Goal: Task Accomplishment & Management: Use online tool/utility

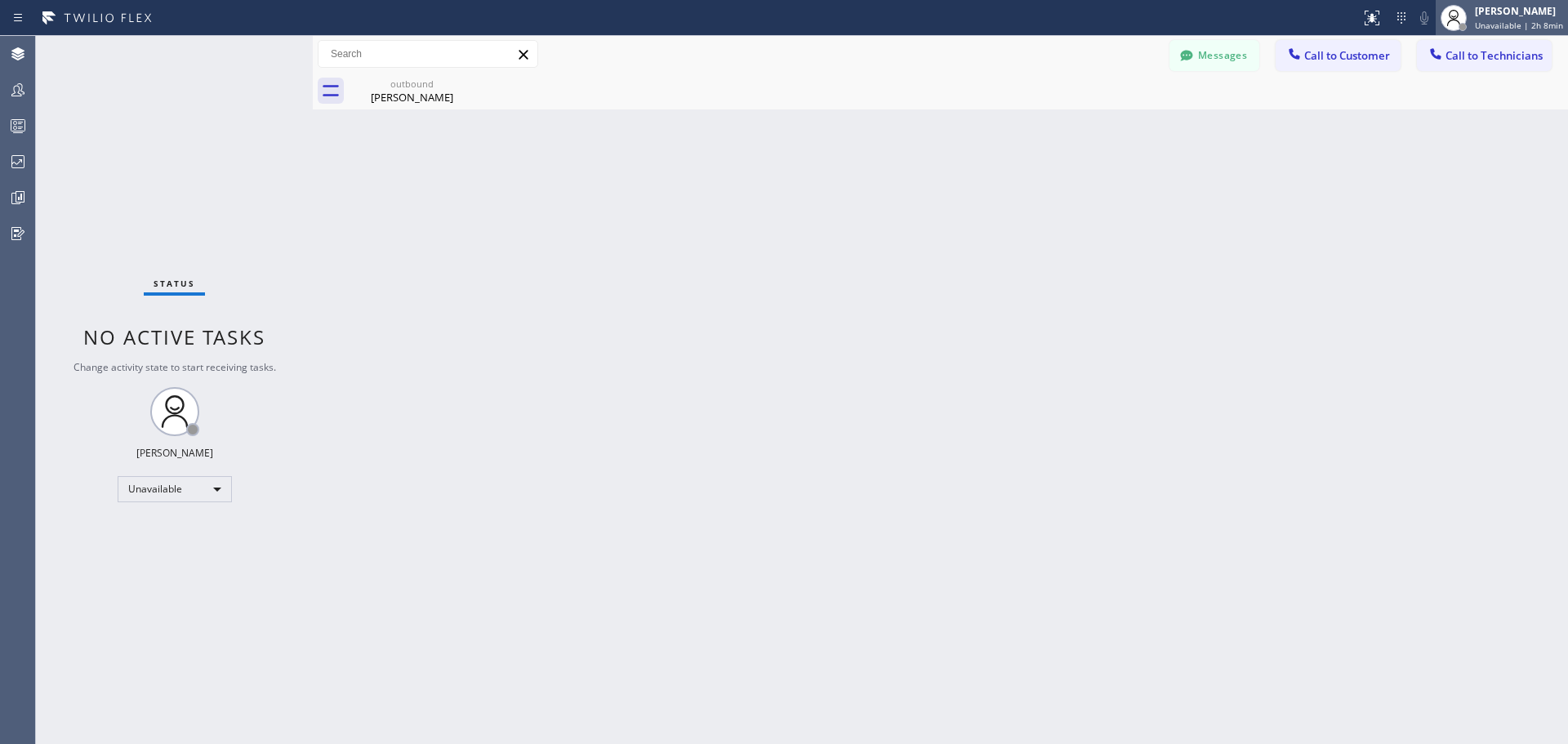
click at [1513, 22] on span "Unavailable | 2h 8min" at bounding box center [1519, 25] width 88 height 11
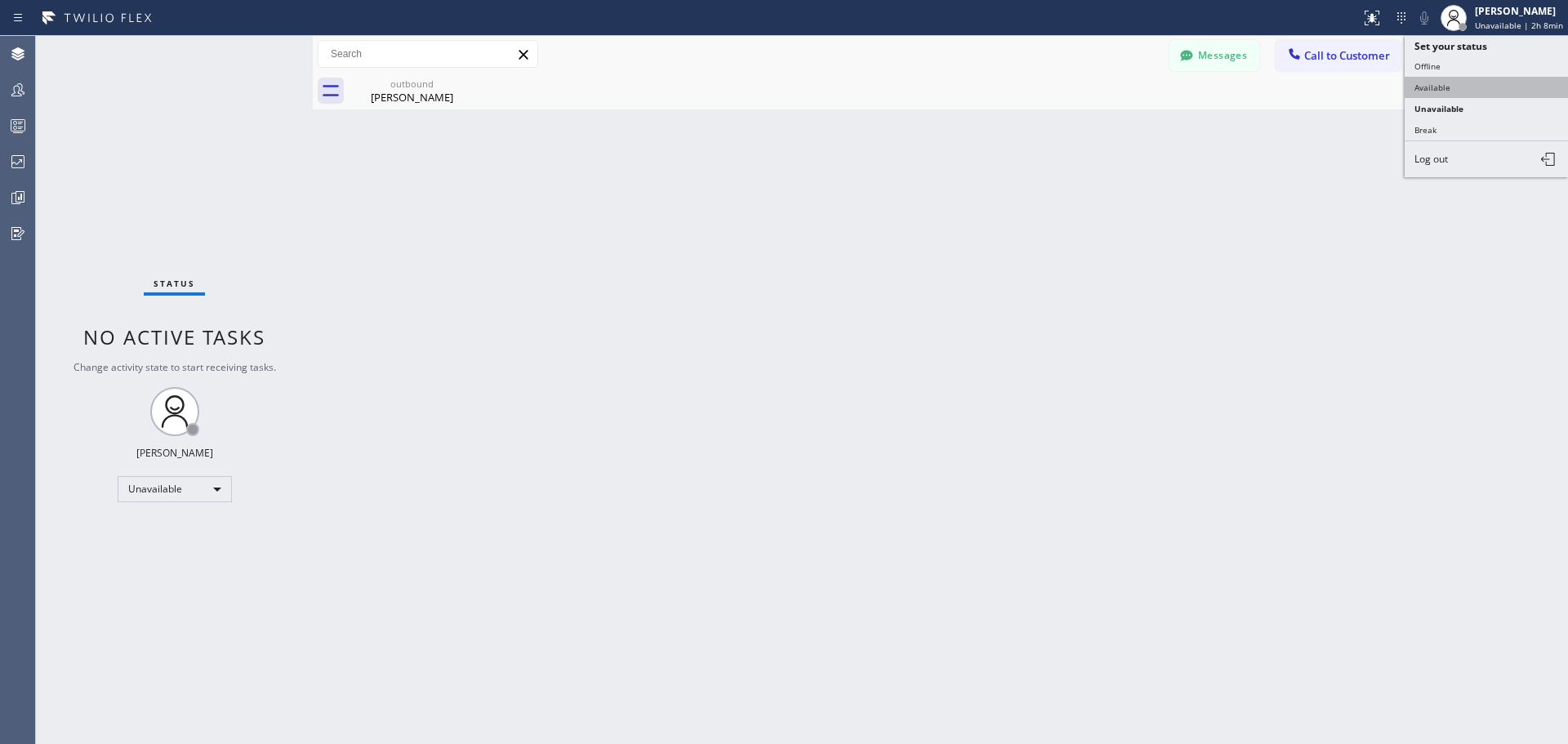
click at [1471, 89] on button "Available" at bounding box center [1487, 88] width 163 height 22
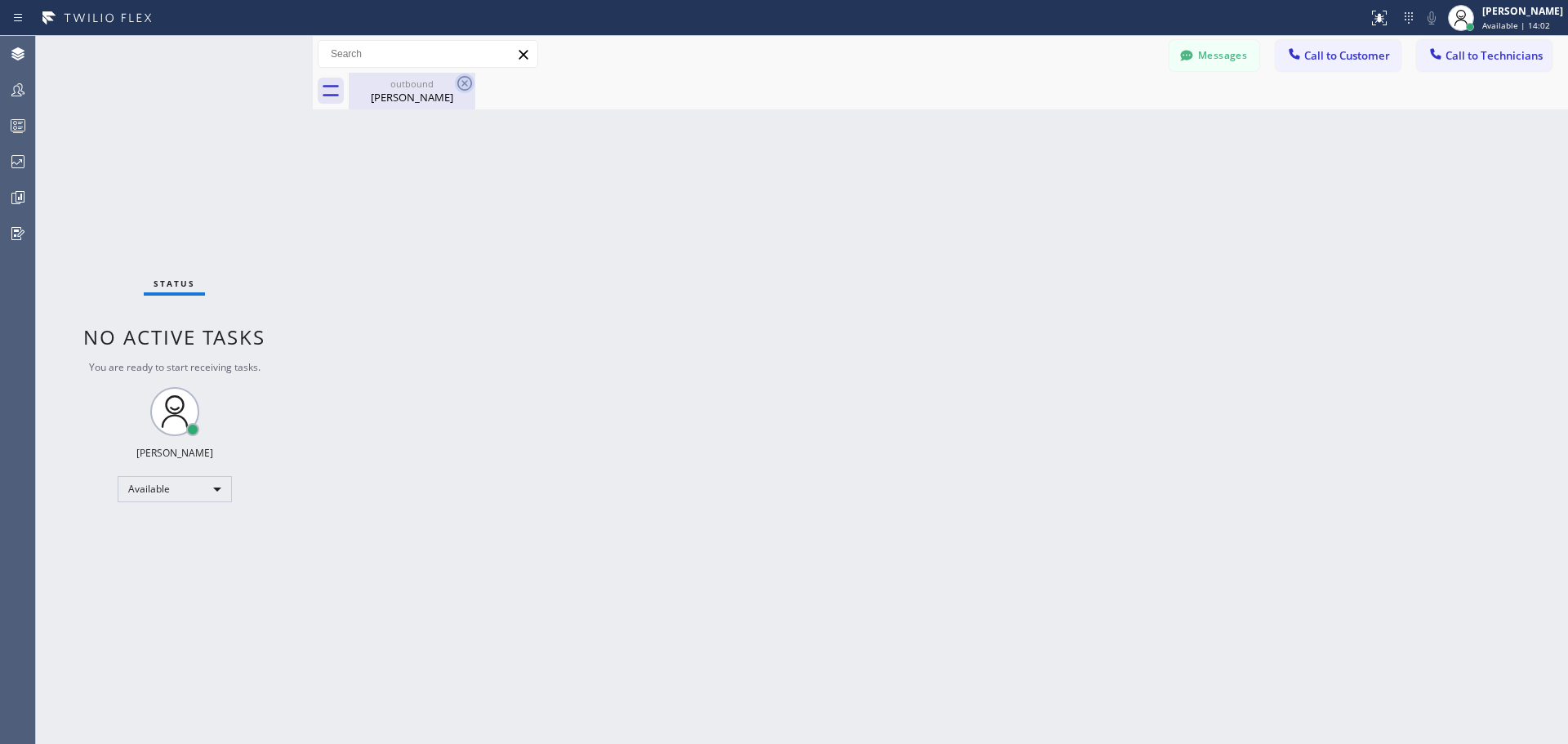
click at [460, 86] on icon at bounding box center [465, 83] width 20 height 20
click at [420, 102] on div "Mike Fisher" at bounding box center [412, 97] width 123 height 15
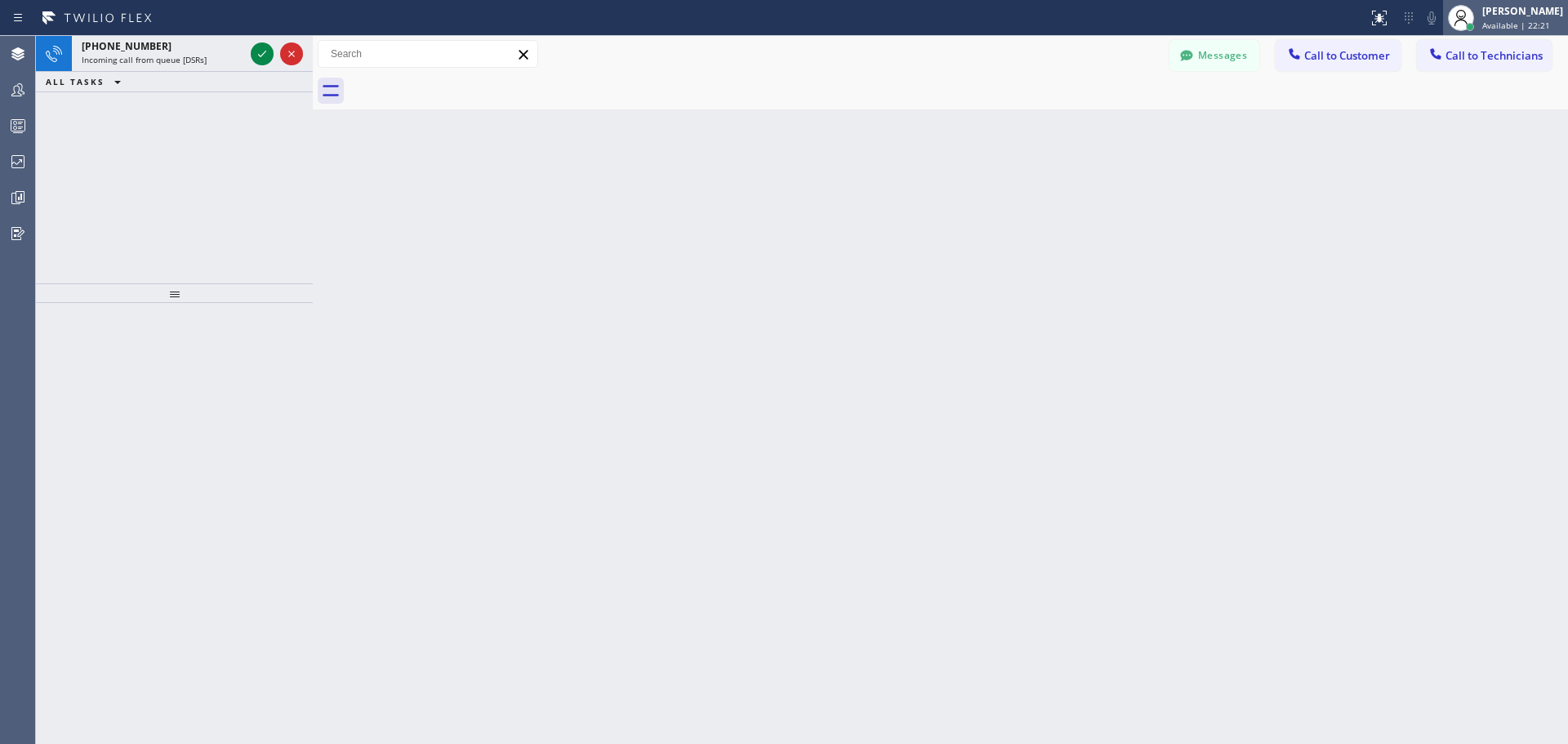
click at [1518, 23] on span "Available | 22:21" at bounding box center [1516, 25] width 68 height 11
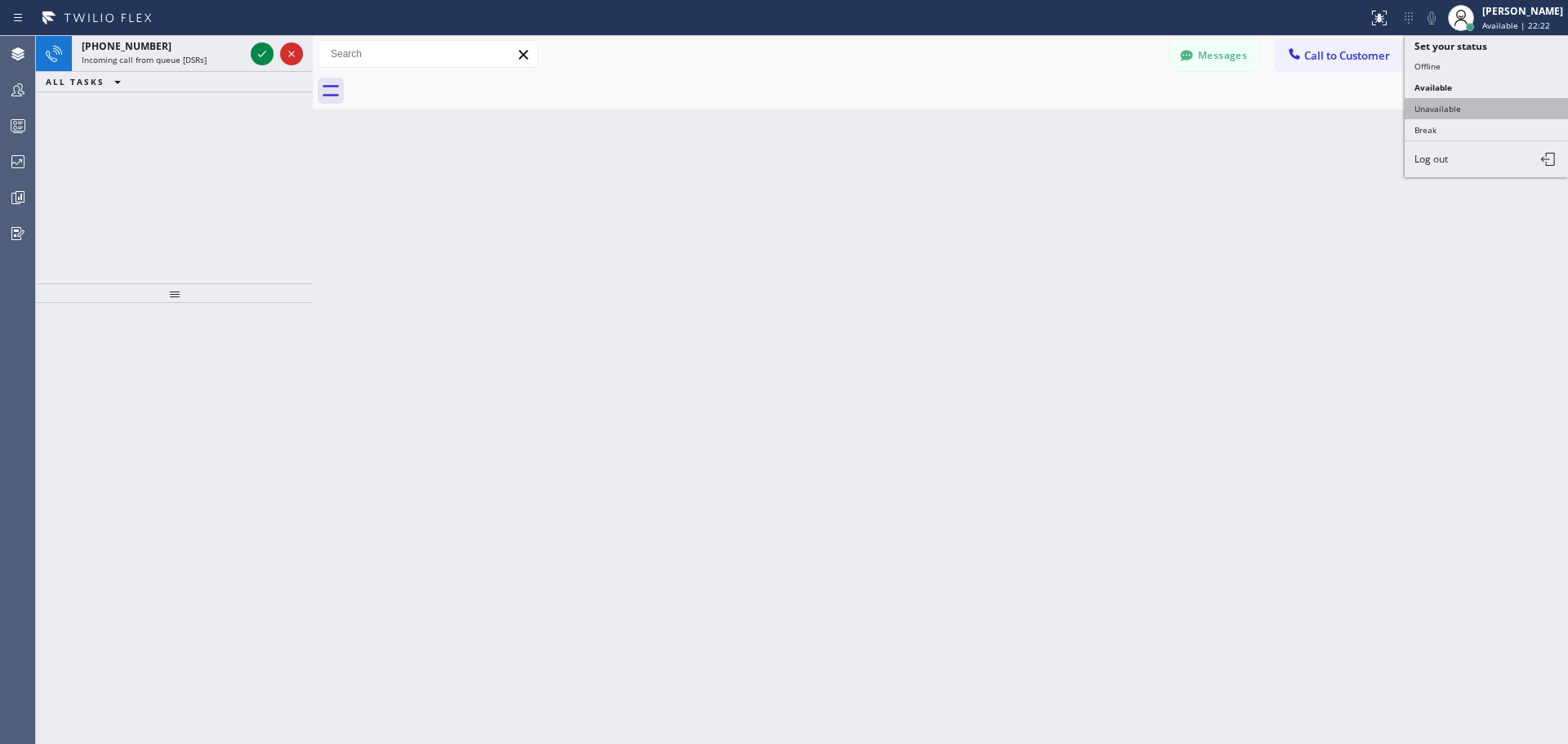
click at [1486, 106] on button "Unavailable" at bounding box center [1487, 108] width 163 height 22
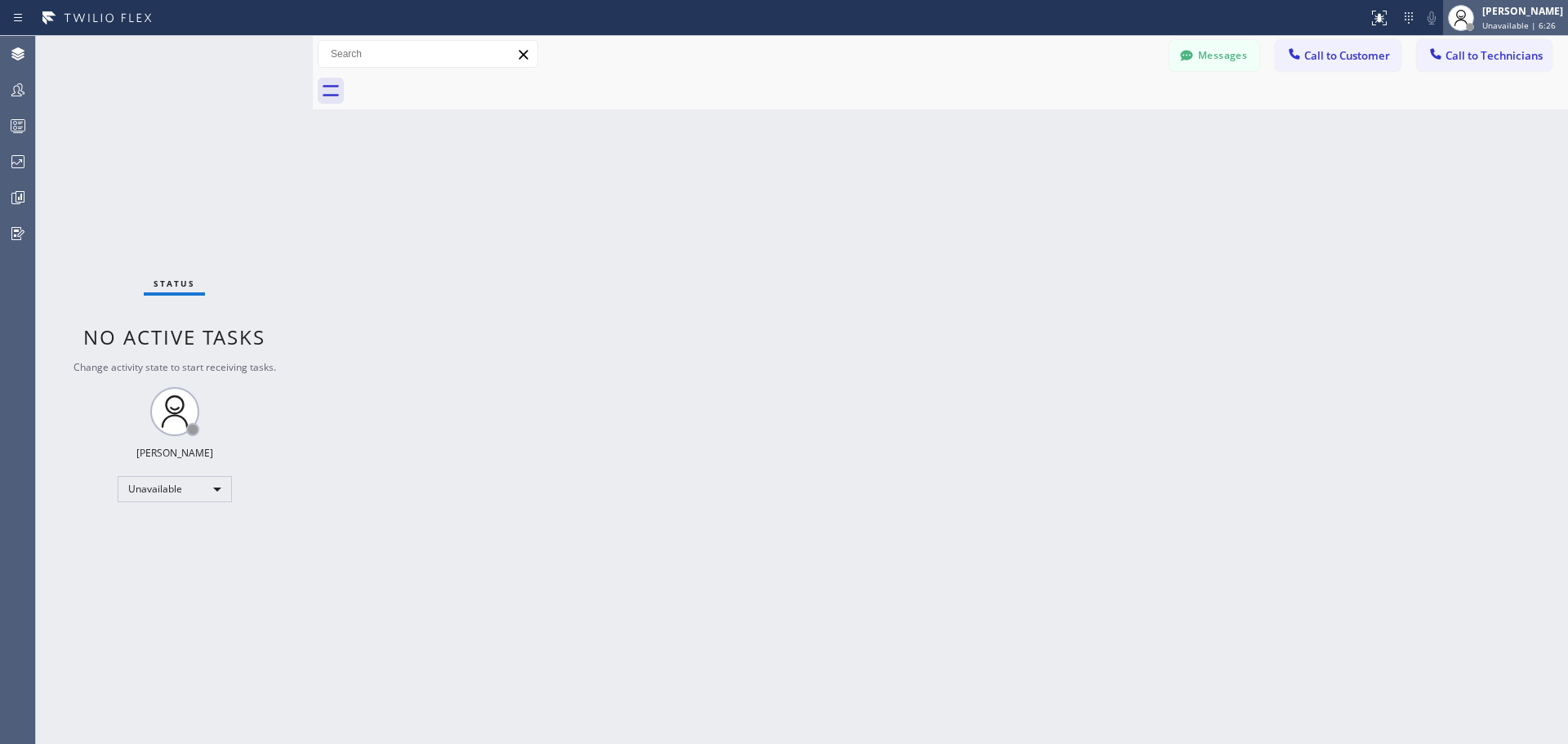
click at [1537, 22] on span "Unavailable | 6:26" at bounding box center [1519, 25] width 74 height 11
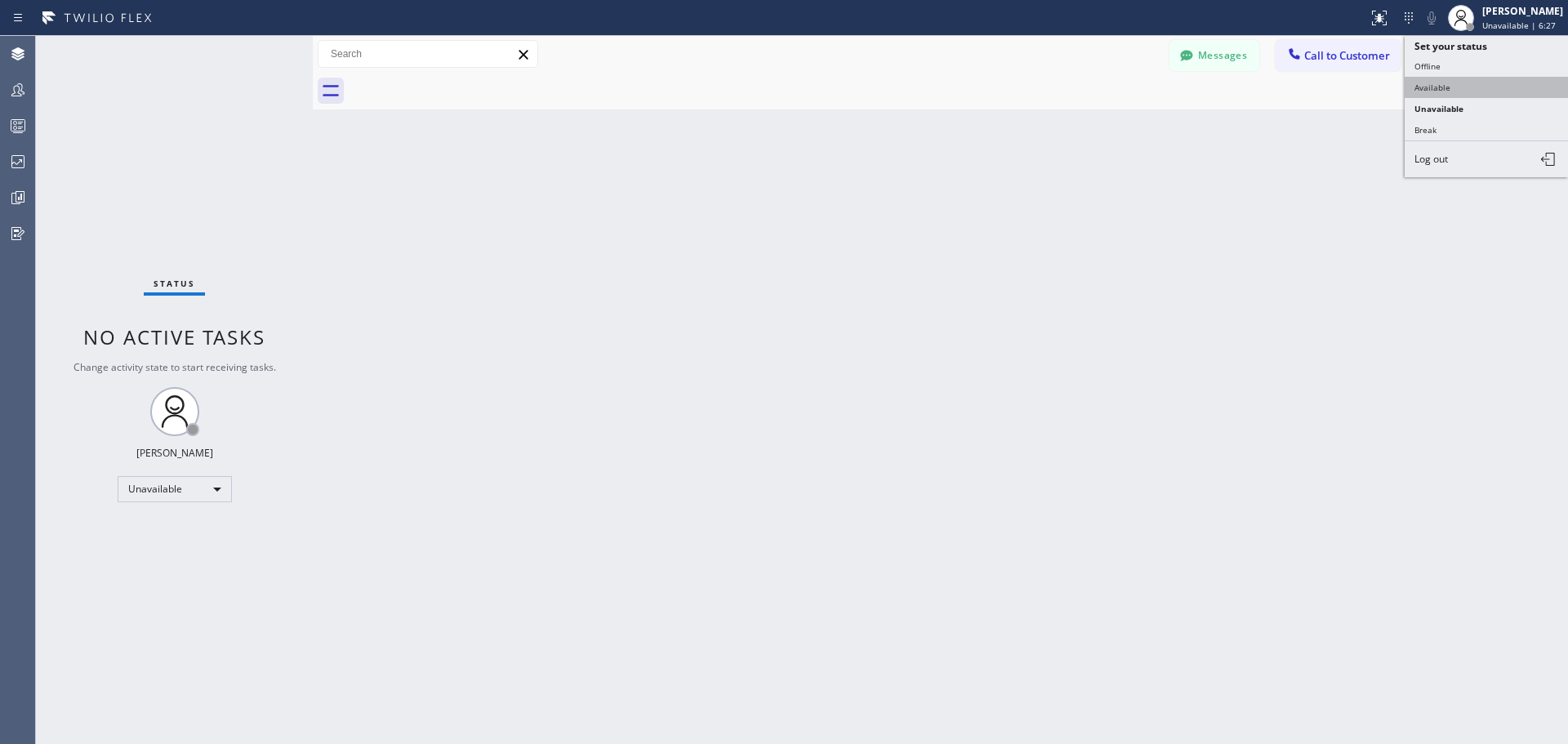
click at [1467, 92] on button "Available" at bounding box center [1487, 88] width 163 height 22
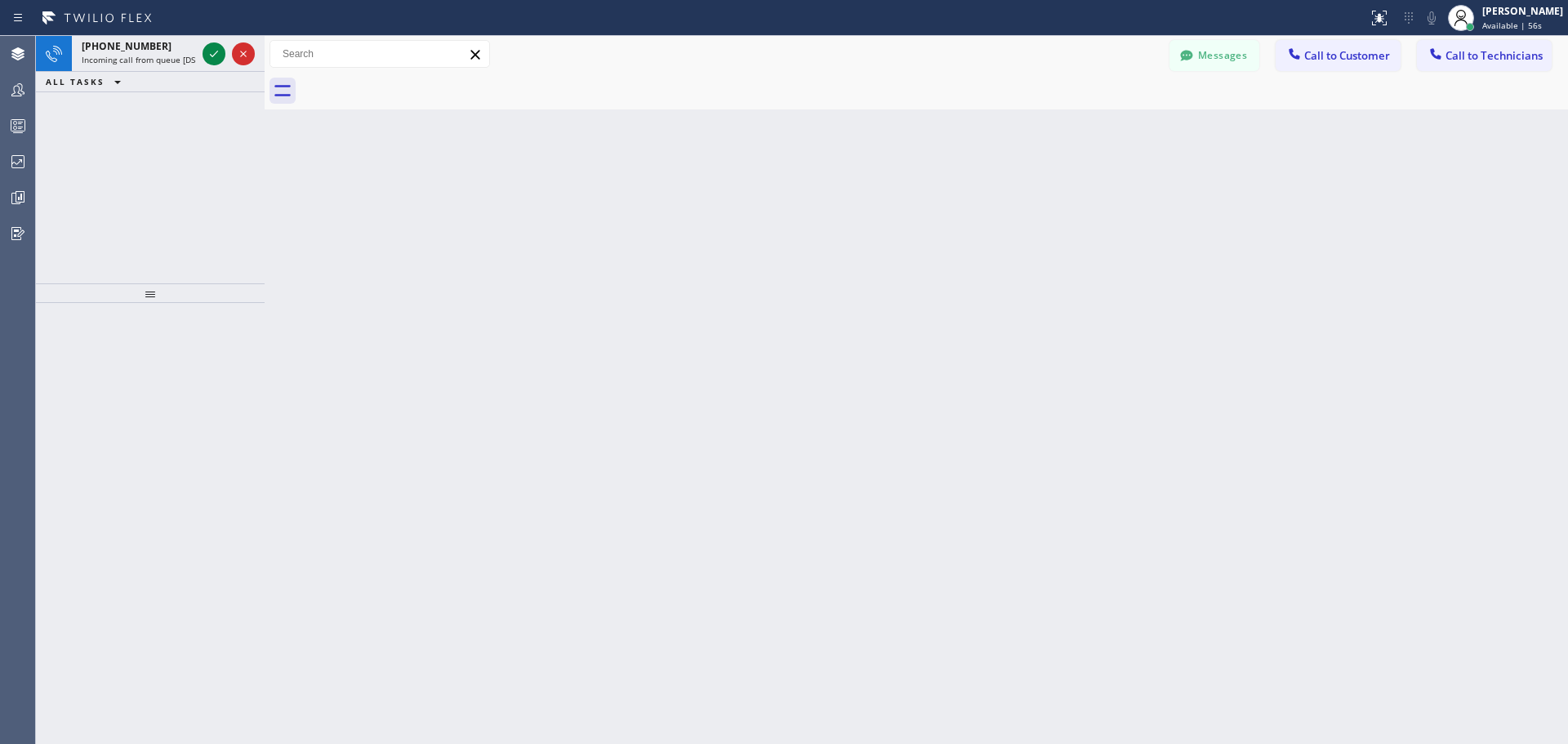
click at [269, 54] on div "Messages Call to Customer Call to Technicians Outbound call Location Search loc…" at bounding box center [916, 54] width 1304 height 29
drag, startPoint x: 266, startPoint y: 48, endPoint x: 364, endPoint y: 49, distance: 98.0
click at [356, 49] on div at bounding box center [356, 389] width 0 height 708
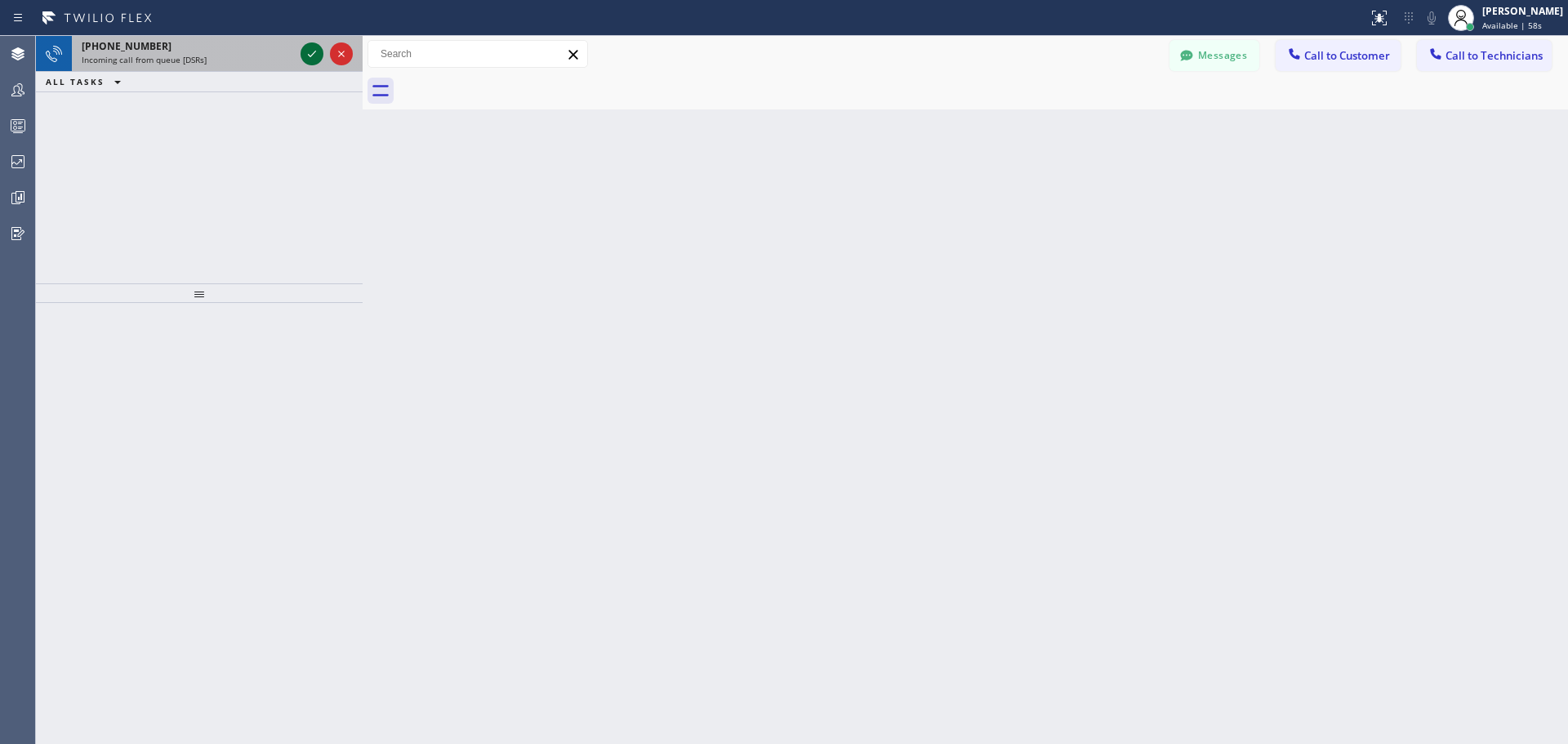
click at [315, 50] on icon at bounding box center [312, 54] width 20 height 20
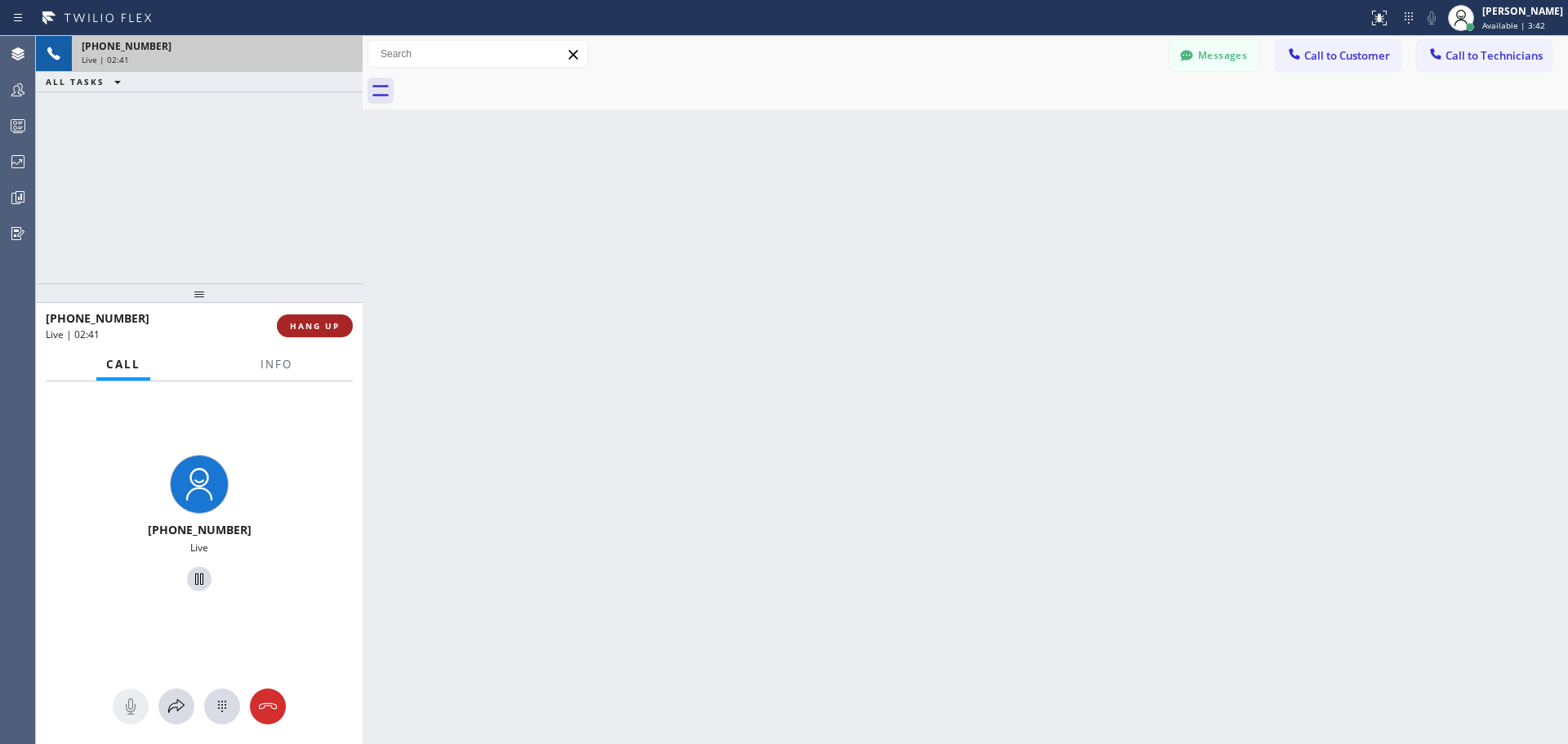
drag, startPoint x: 332, startPoint y: 329, endPoint x: 642, endPoint y: 411, distance: 320.7
click at [332, 329] on span "HANG UP" at bounding box center [315, 325] width 49 height 11
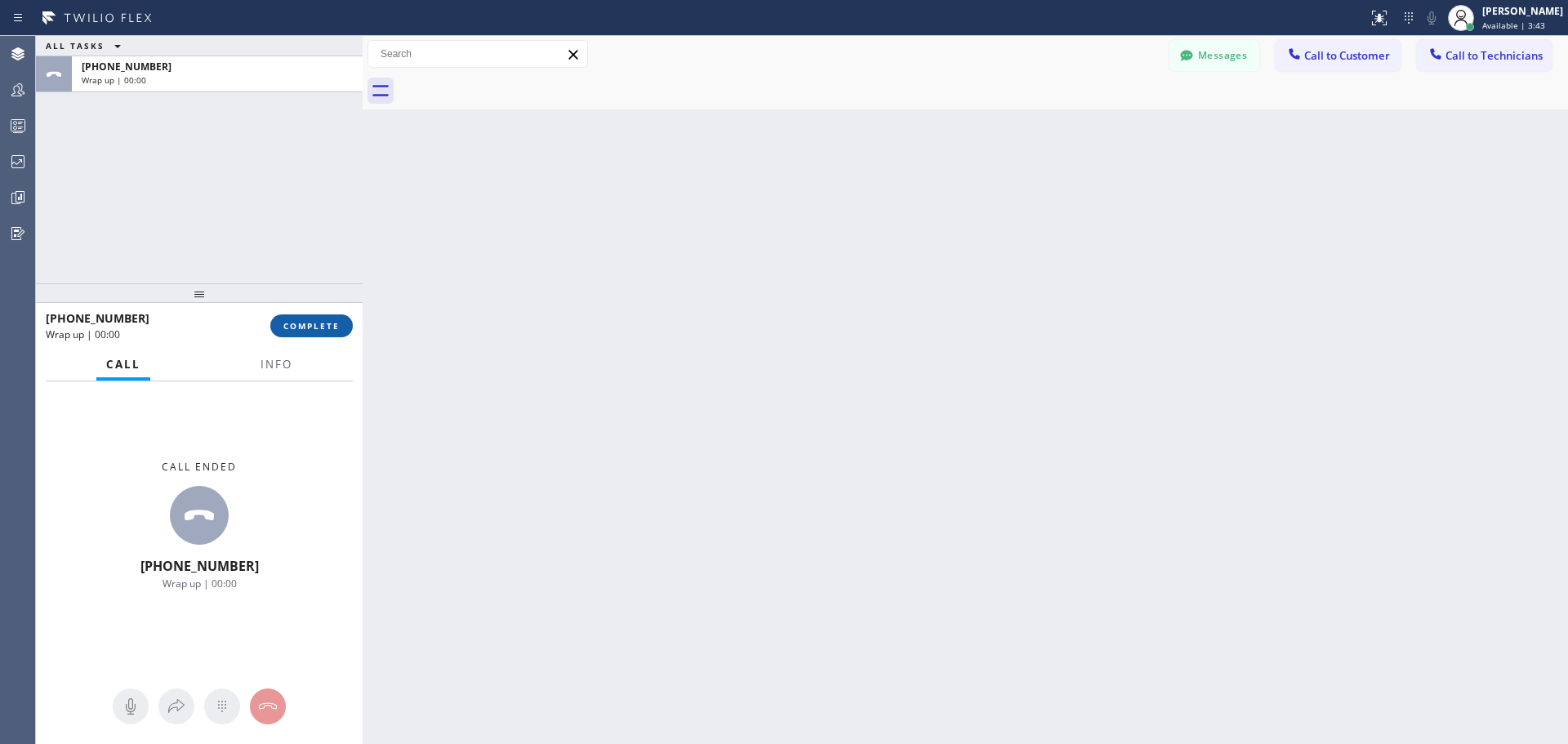
click at [306, 333] on button "COMPLETE" at bounding box center [311, 326] width 82 height 23
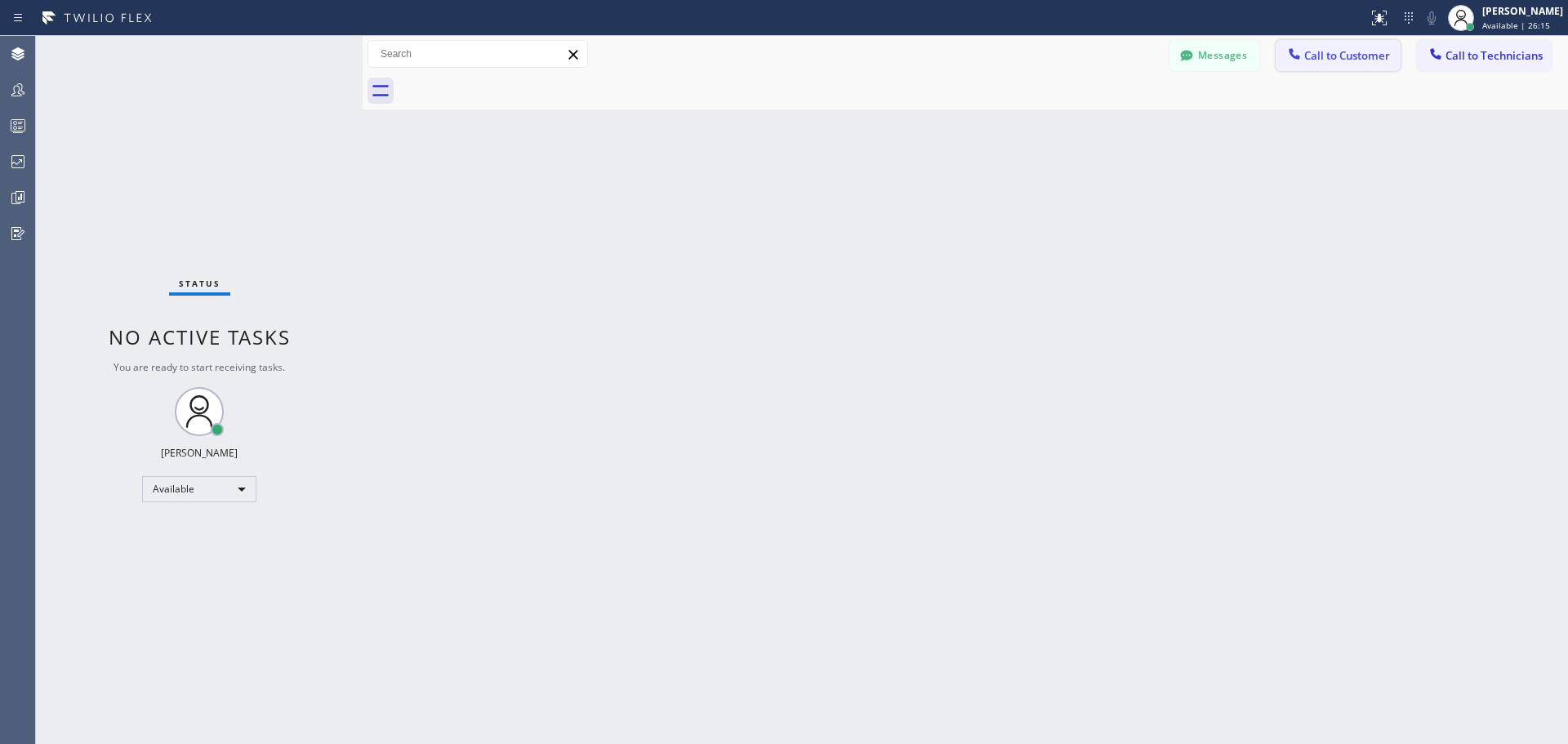
click at [1370, 62] on span "Call to Customer" at bounding box center [1347, 55] width 86 height 15
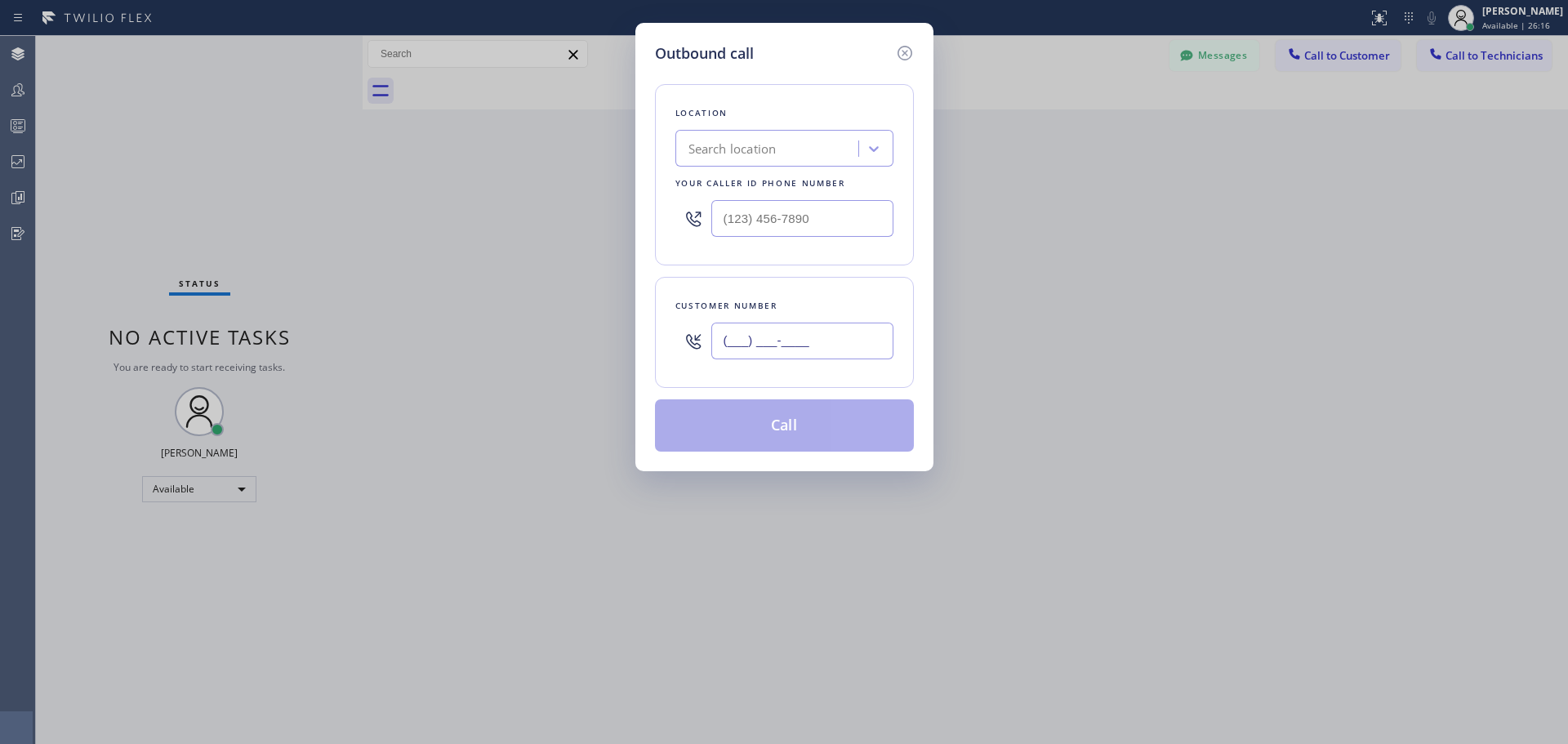
click at [814, 343] on input "(___) ___-____" at bounding box center [803, 341] width 182 height 36
paste input "206) 790-5757"
type input "[PHONE_NUMBER]"
click at [771, 148] on div "Search location" at bounding box center [732, 149] width 88 height 19
type input "CSM"
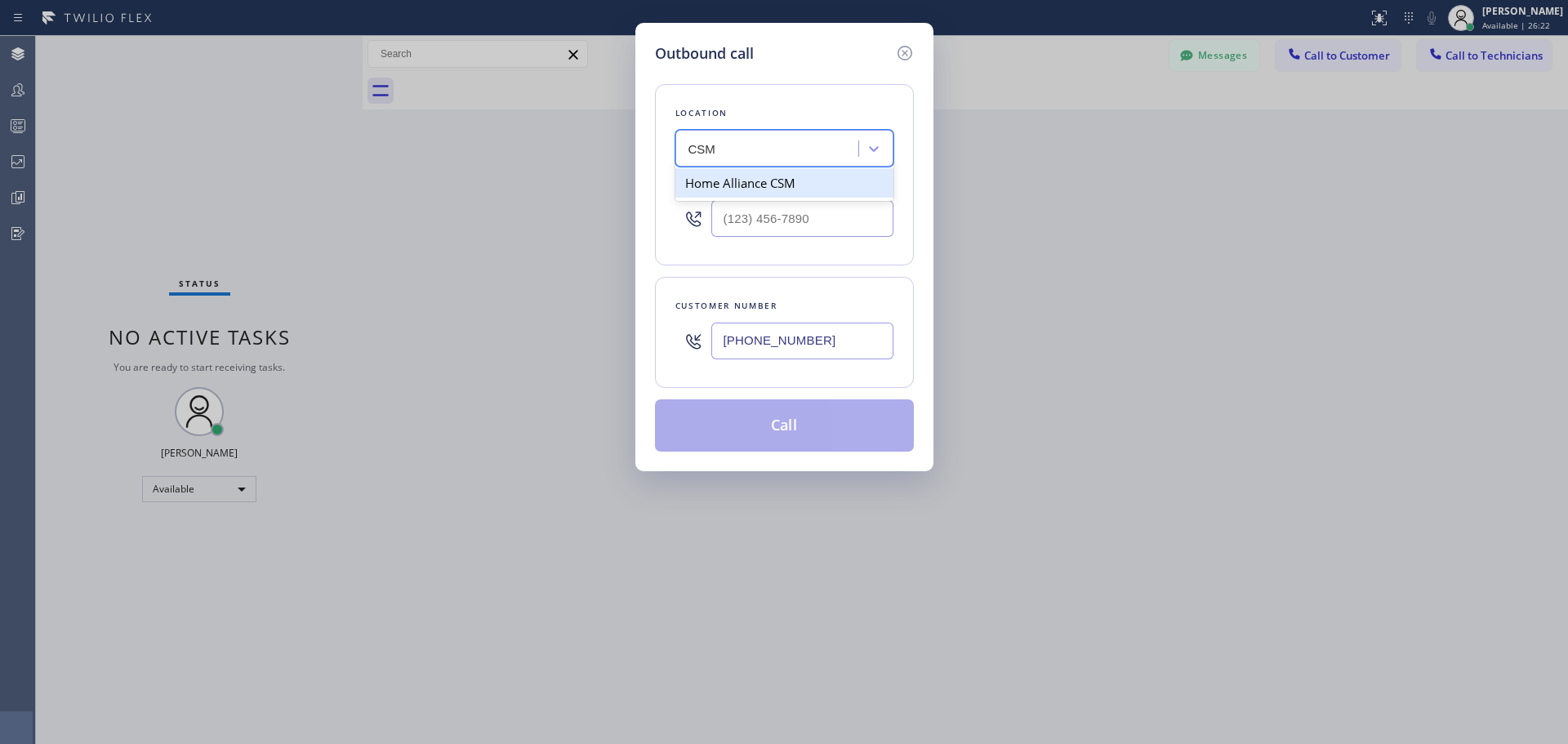
click at [771, 179] on div "Home Alliance CSM" at bounding box center [784, 183] width 218 height 29
type input "[PHONE_NUMBER]"
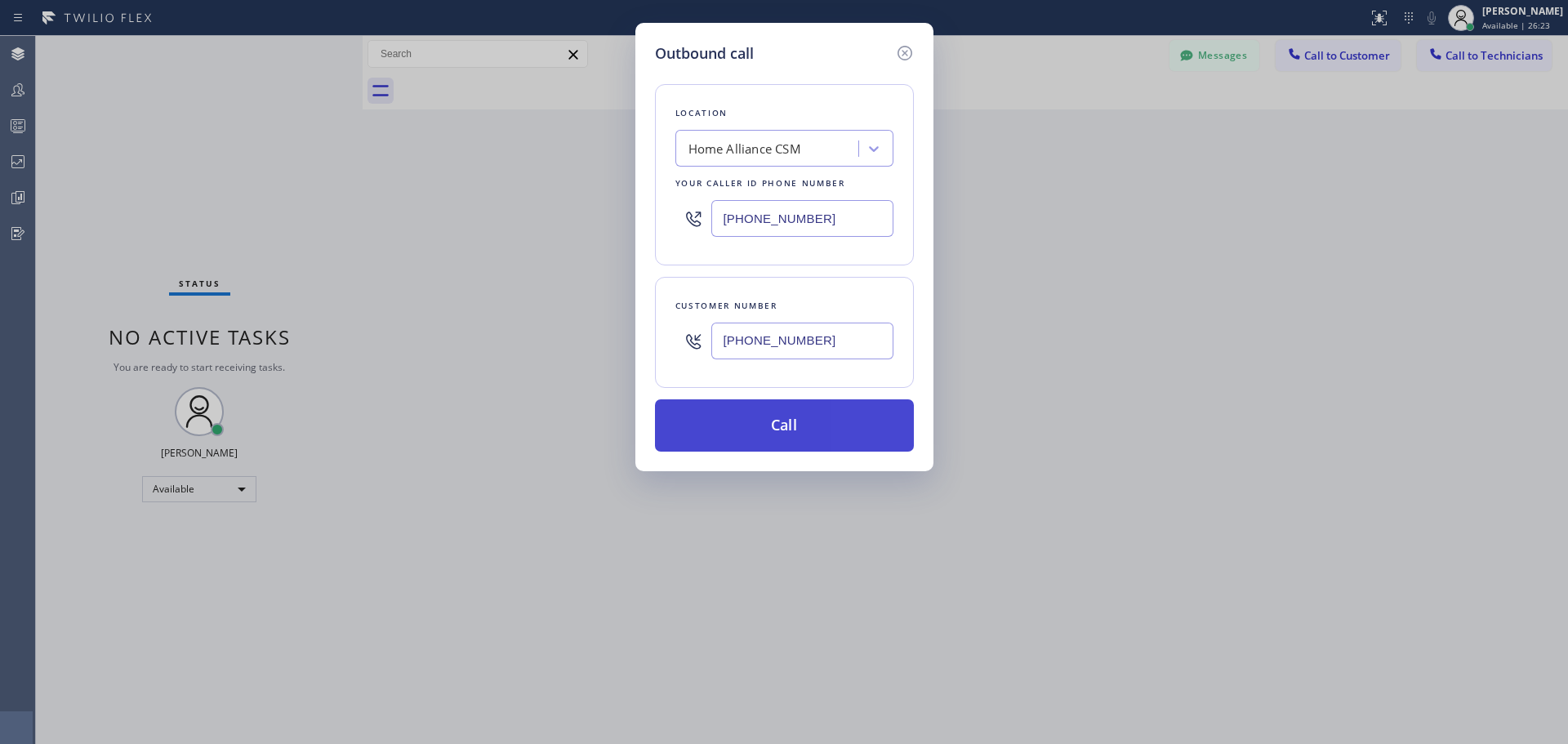
click at [773, 421] on button "Call" at bounding box center [784, 426] width 259 height 52
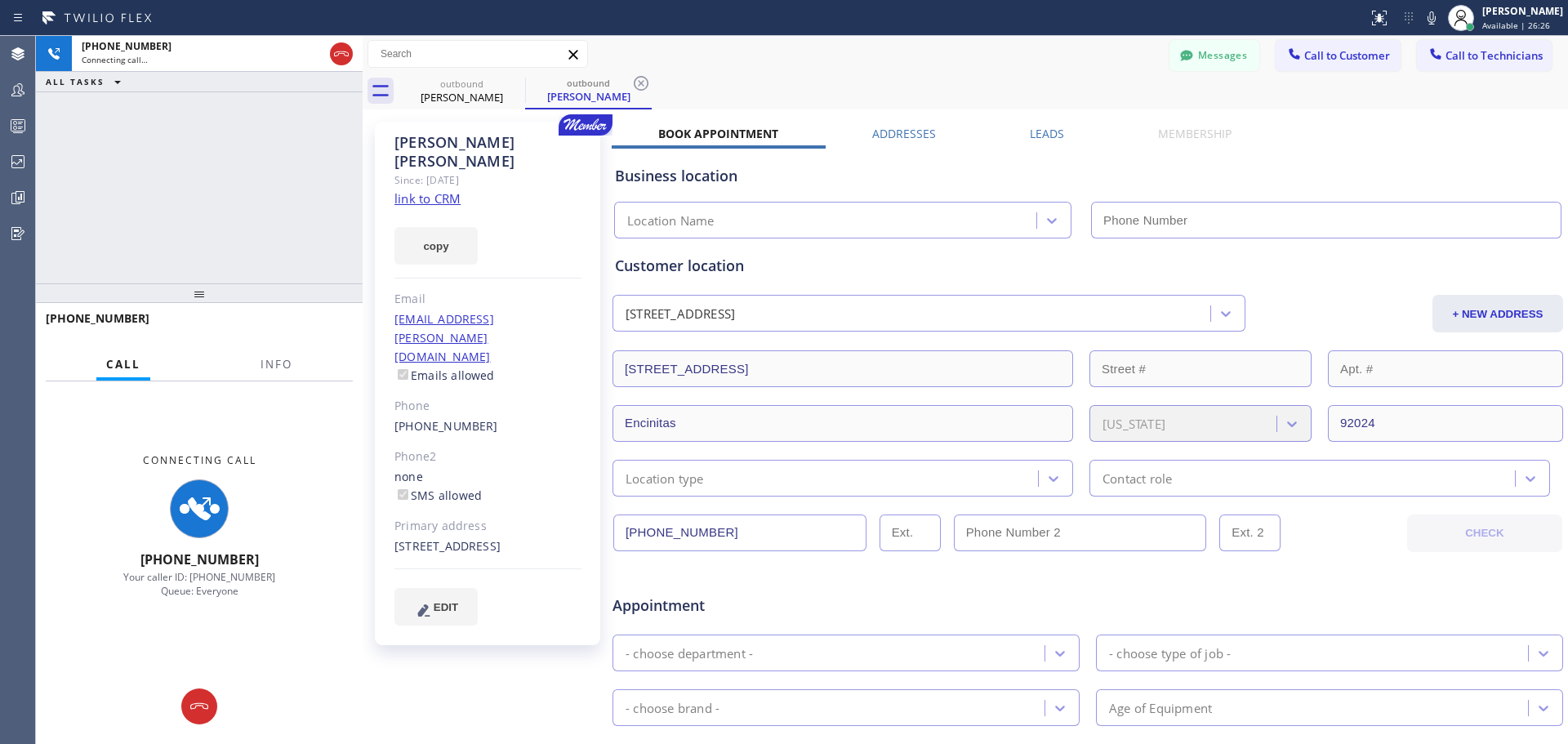
type input "[PHONE_NUMBER]"
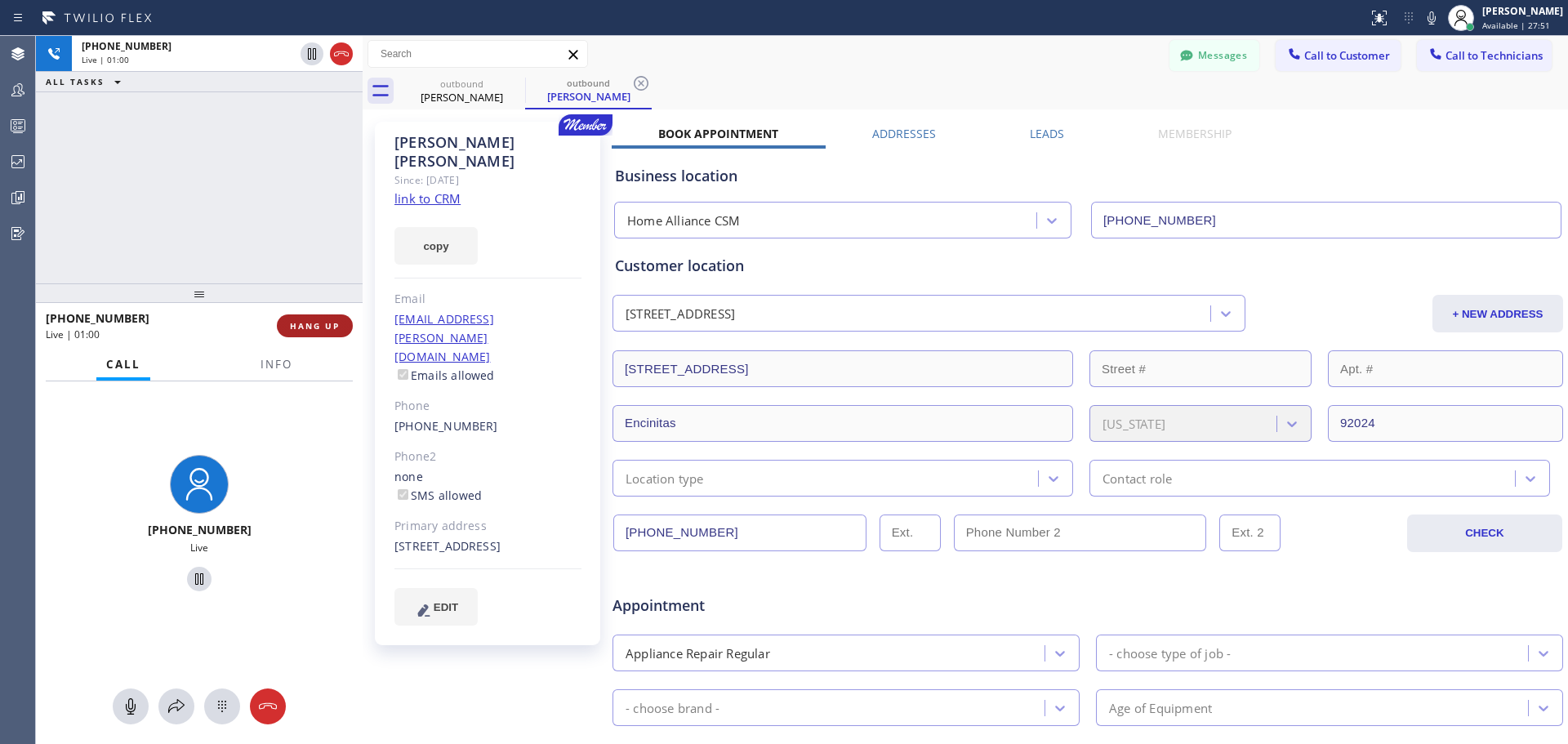
click at [304, 325] on span "HANG UP" at bounding box center [315, 325] width 49 height 11
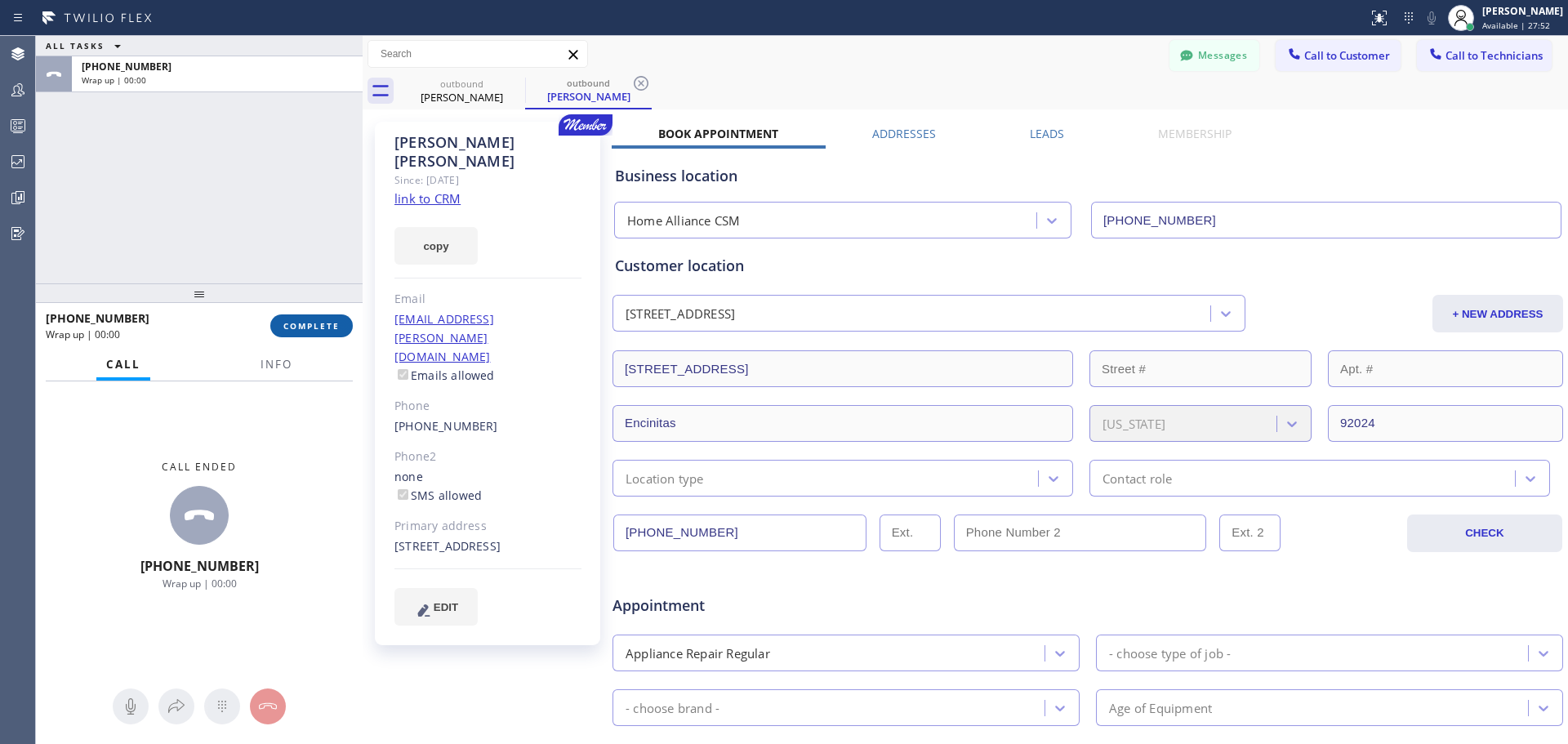
click at [324, 322] on span "COMPLETE" at bounding box center [311, 325] width 56 height 11
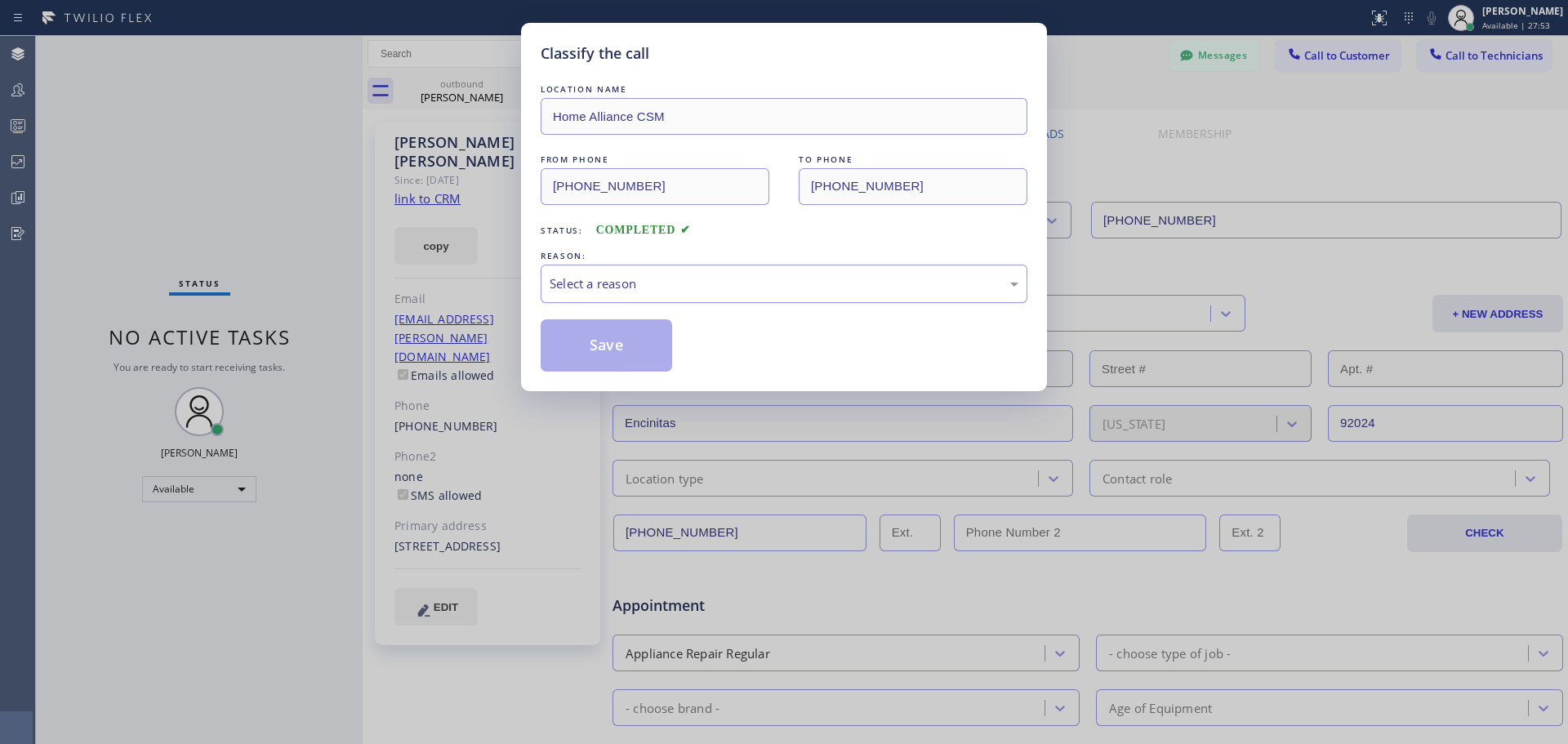
click at [689, 298] on div "Select a reason" at bounding box center [784, 284] width 487 height 38
click at [627, 375] on div "Classify the call LOCATION NAME Home Alliance CSM FROM PHONE [PHONE_NUMBER] TO …" at bounding box center [784, 206] width 526 height 369
click at [620, 352] on button "Save" at bounding box center [607, 345] width 132 height 52
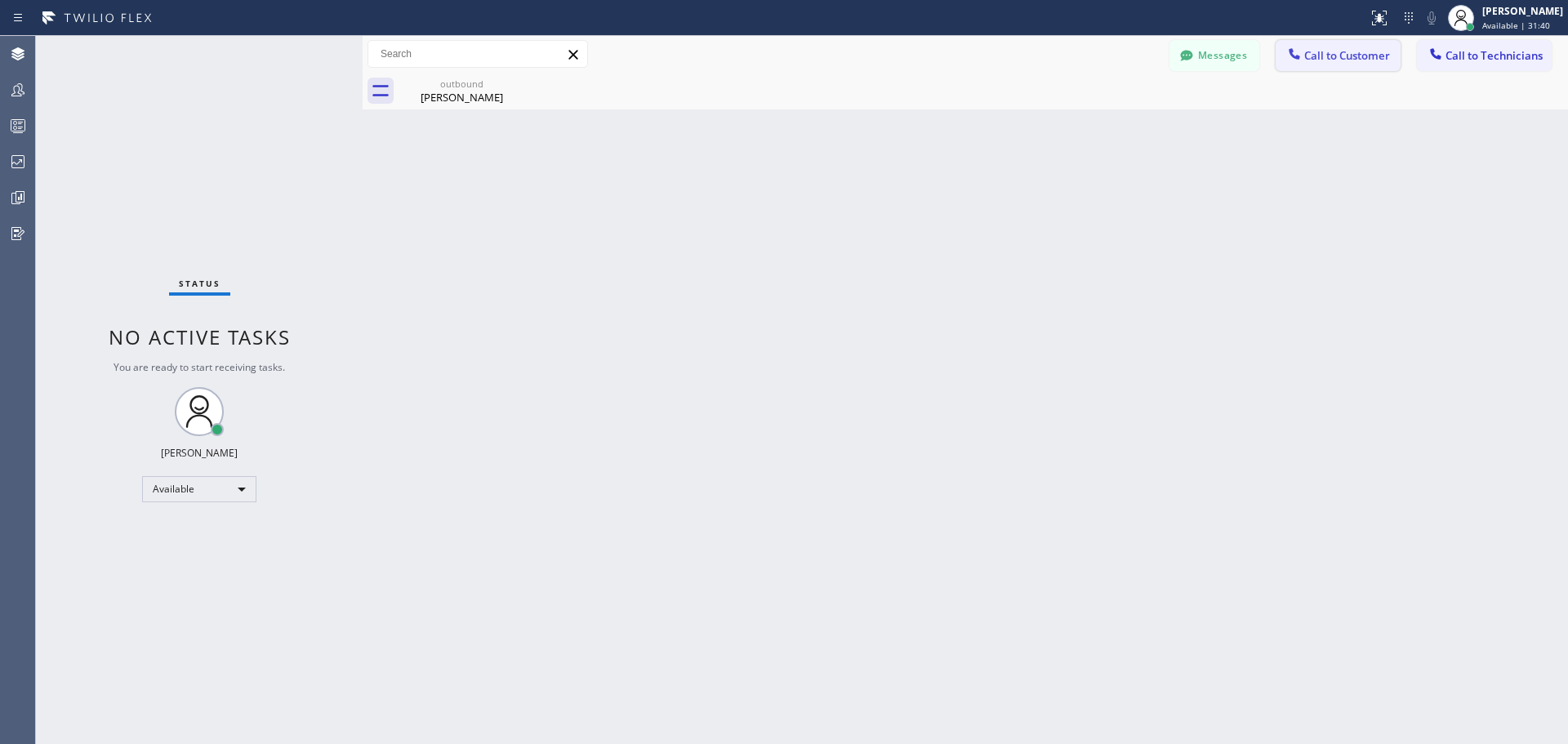
click at [1312, 57] on span "Call to Customer" at bounding box center [1347, 55] width 86 height 15
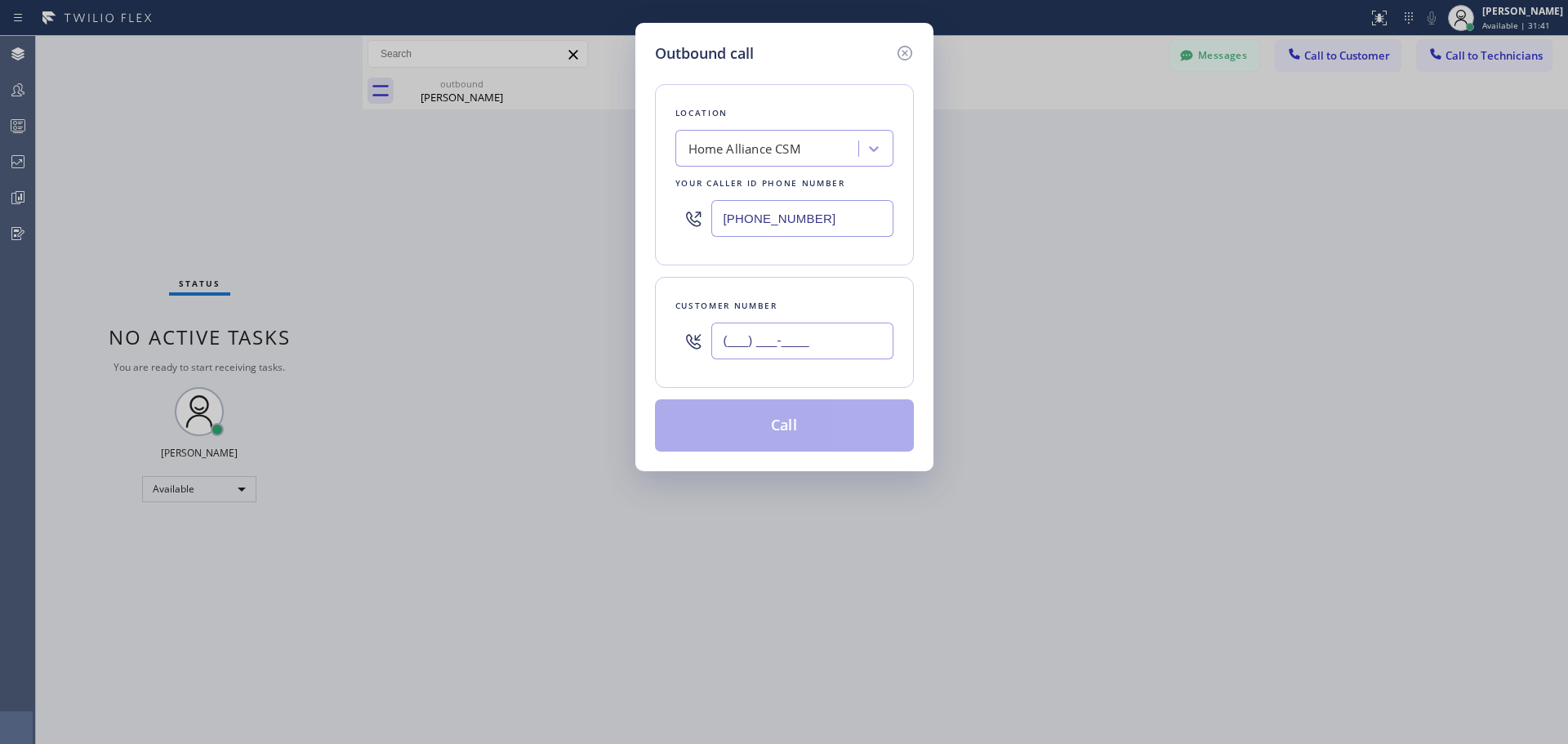
click at [810, 332] on input "(___) ___-____" at bounding box center [803, 341] width 182 height 36
paste input "650) 291-4077"
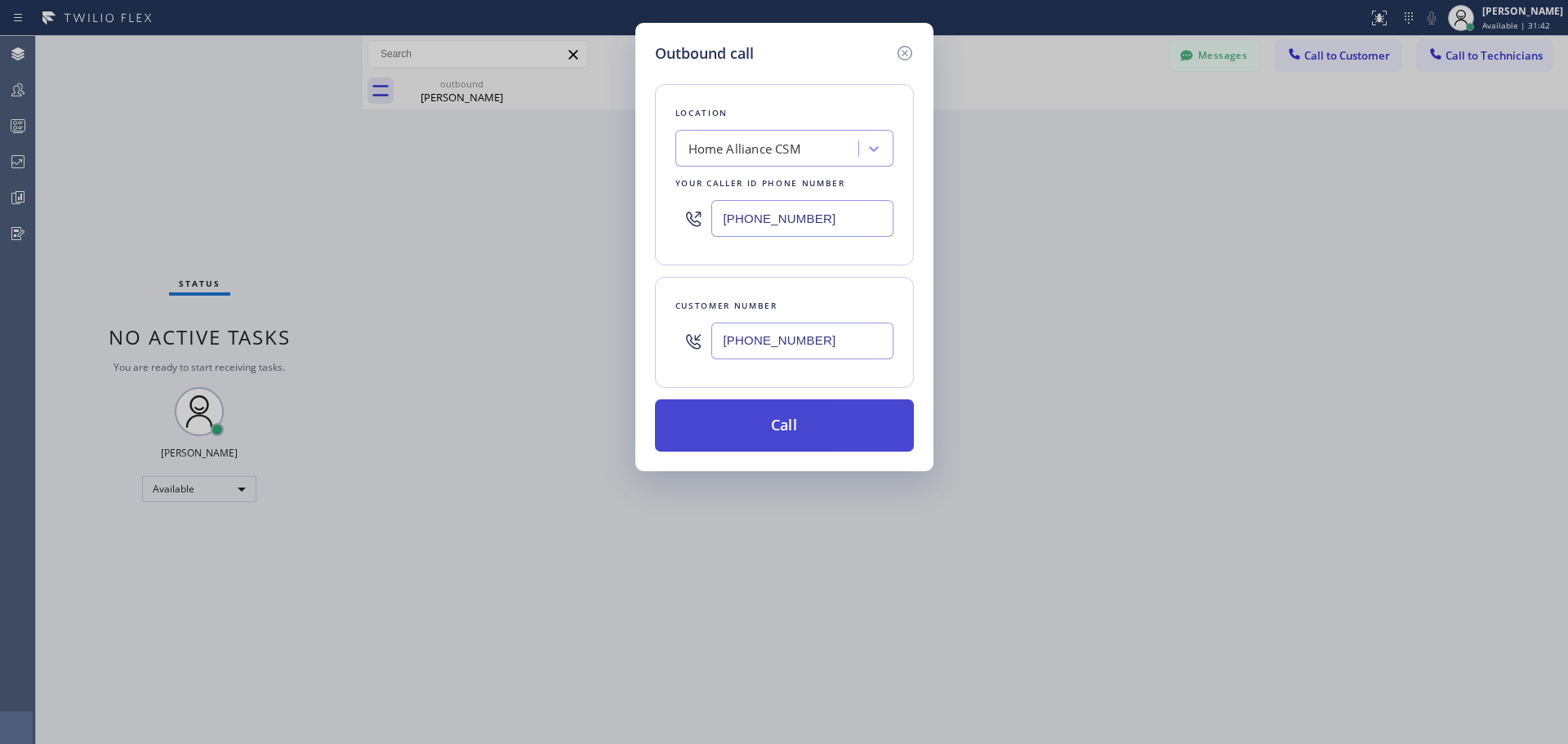
type input "[PHONE_NUMBER]"
click at [780, 440] on button "Call" at bounding box center [784, 426] width 259 height 52
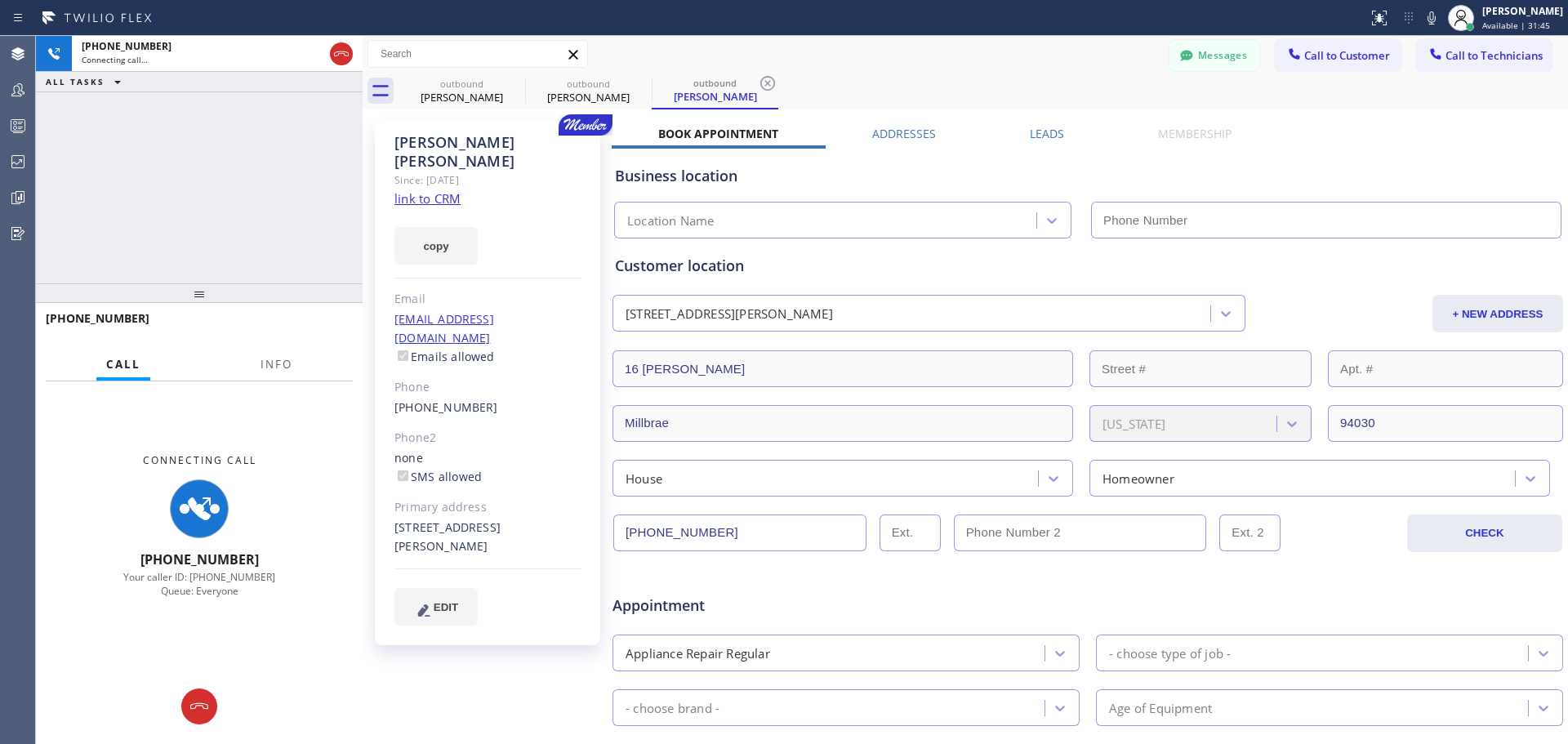
type input "[PHONE_NUMBER]"
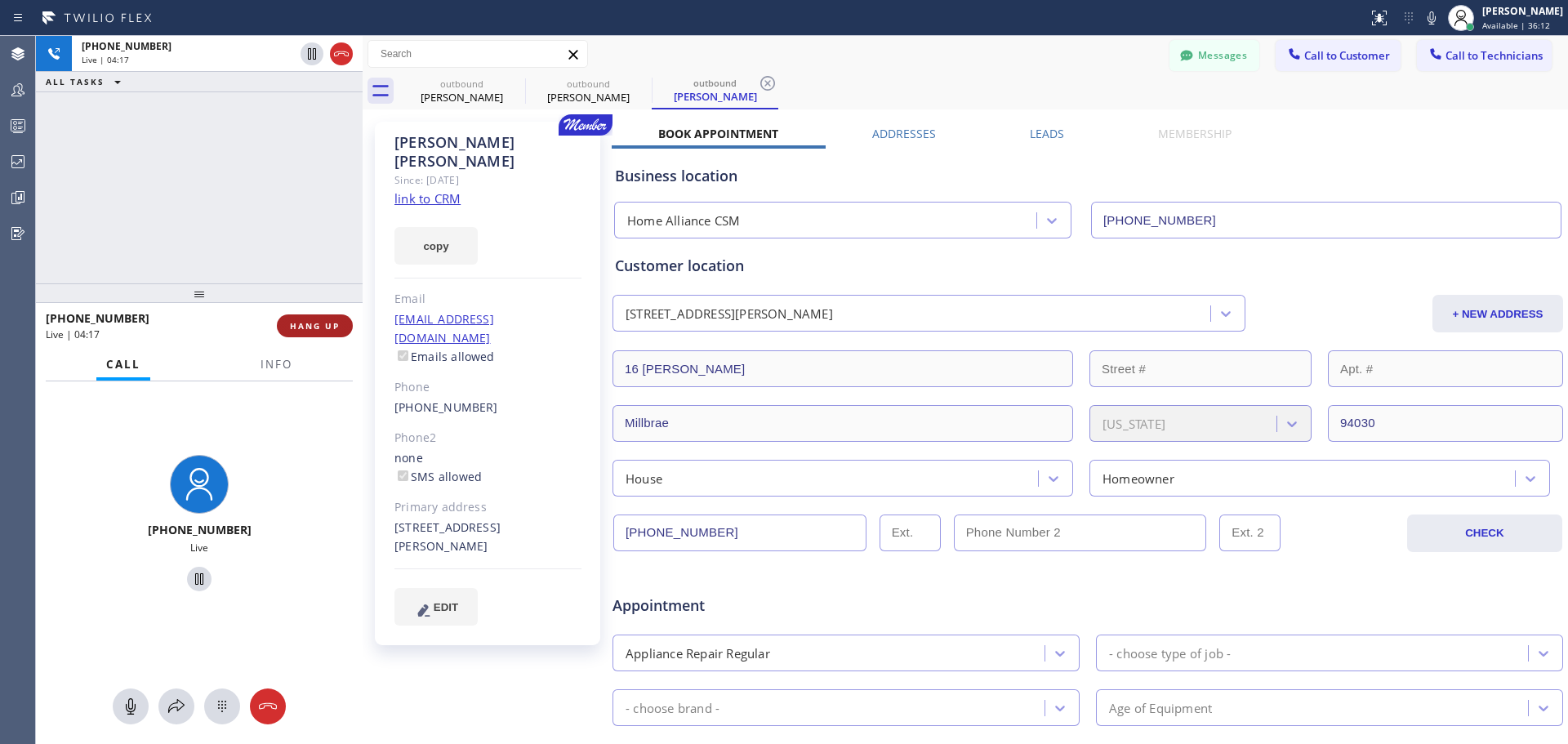
click at [320, 329] on span "HANG UP" at bounding box center [315, 325] width 49 height 11
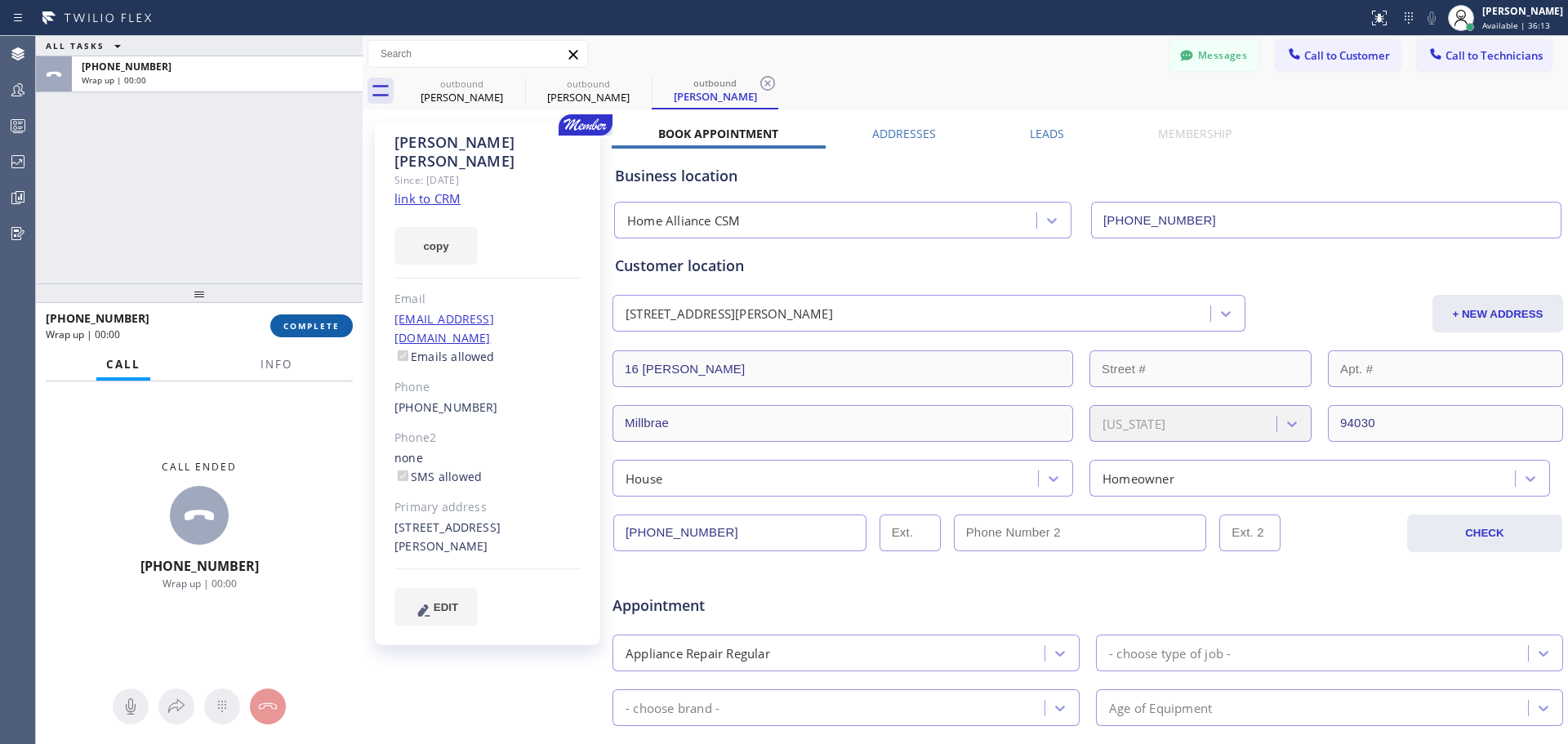
click at [295, 331] on span "COMPLETE" at bounding box center [311, 325] width 56 height 11
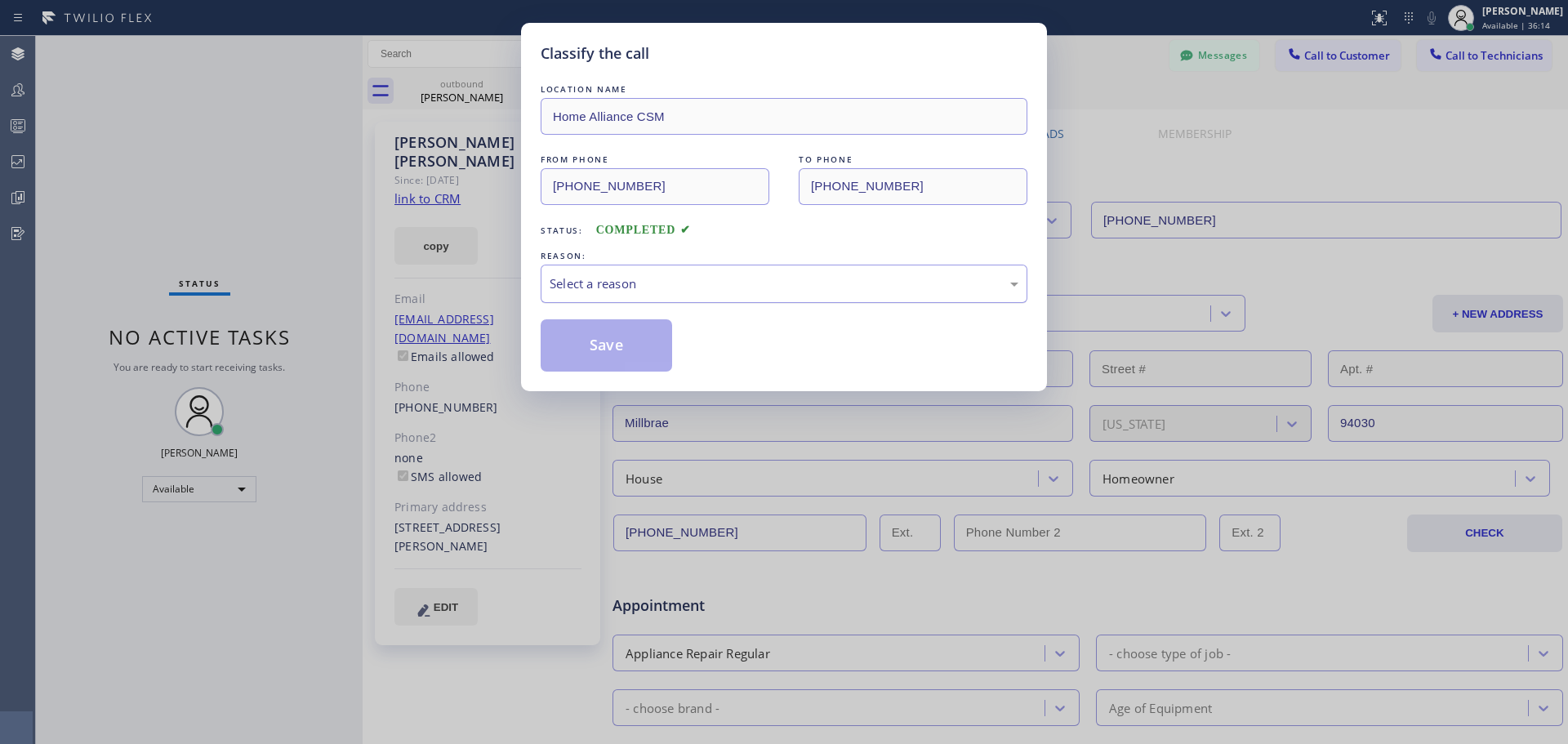
click at [731, 288] on div "Select a reason" at bounding box center [784, 284] width 469 height 19
click at [616, 347] on button "Save" at bounding box center [607, 345] width 132 height 52
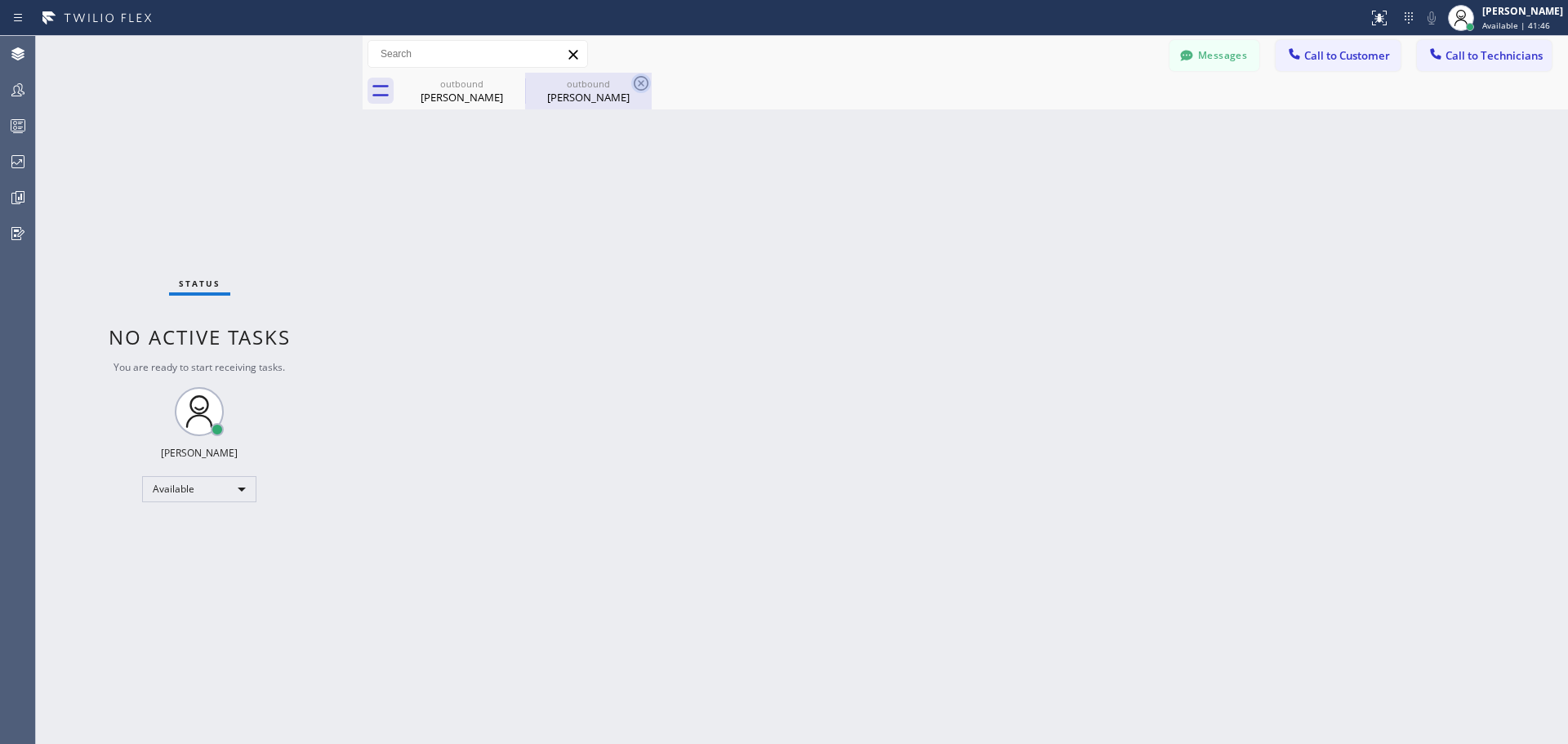
click at [642, 82] on icon at bounding box center [641, 83] width 15 height 15
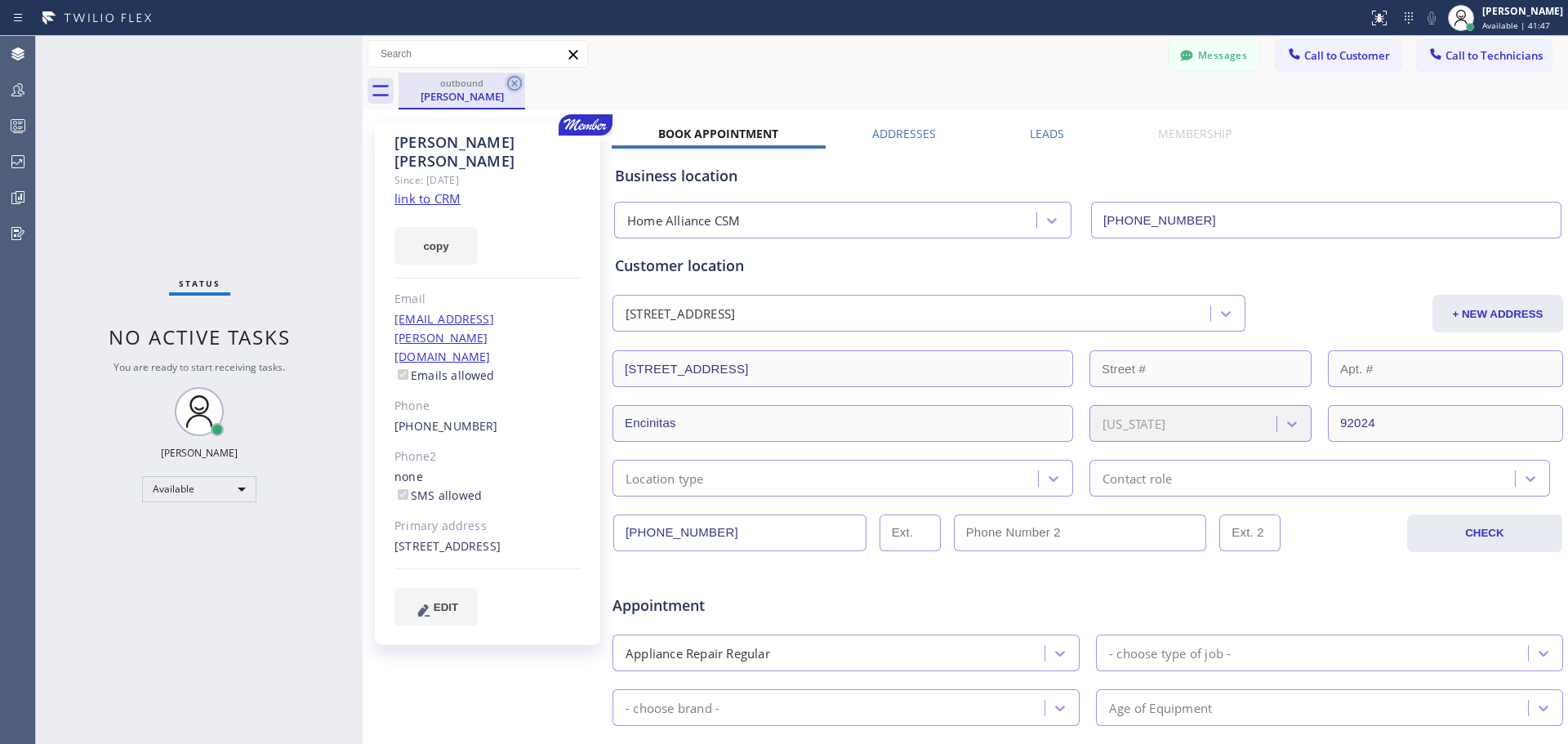
click at [522, 78] on icon at bounding box center [514, 83] width 20 height 20
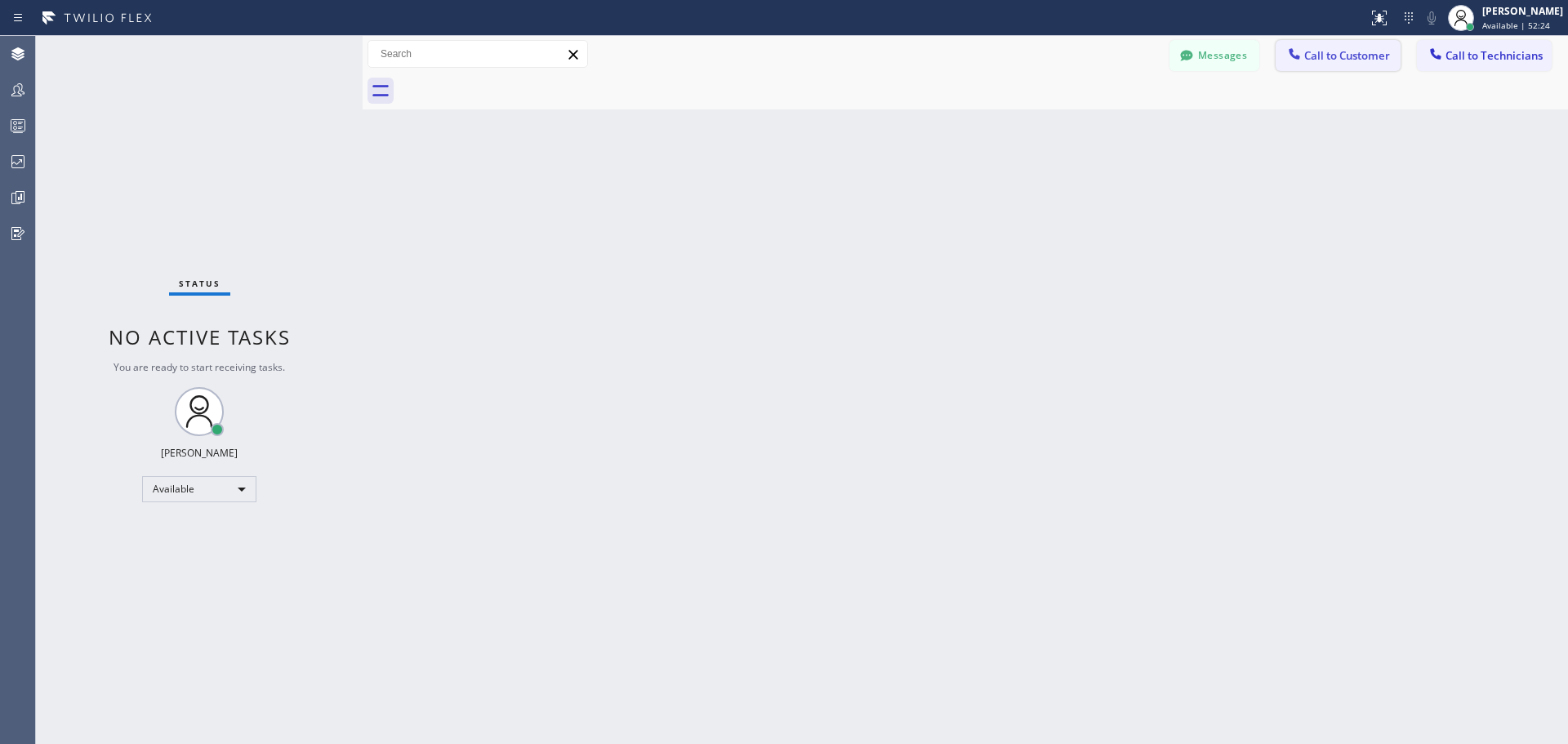
click at [1339, 69] on button "Call to Customer" at bounding box center [1338, 55] width 125 height 31
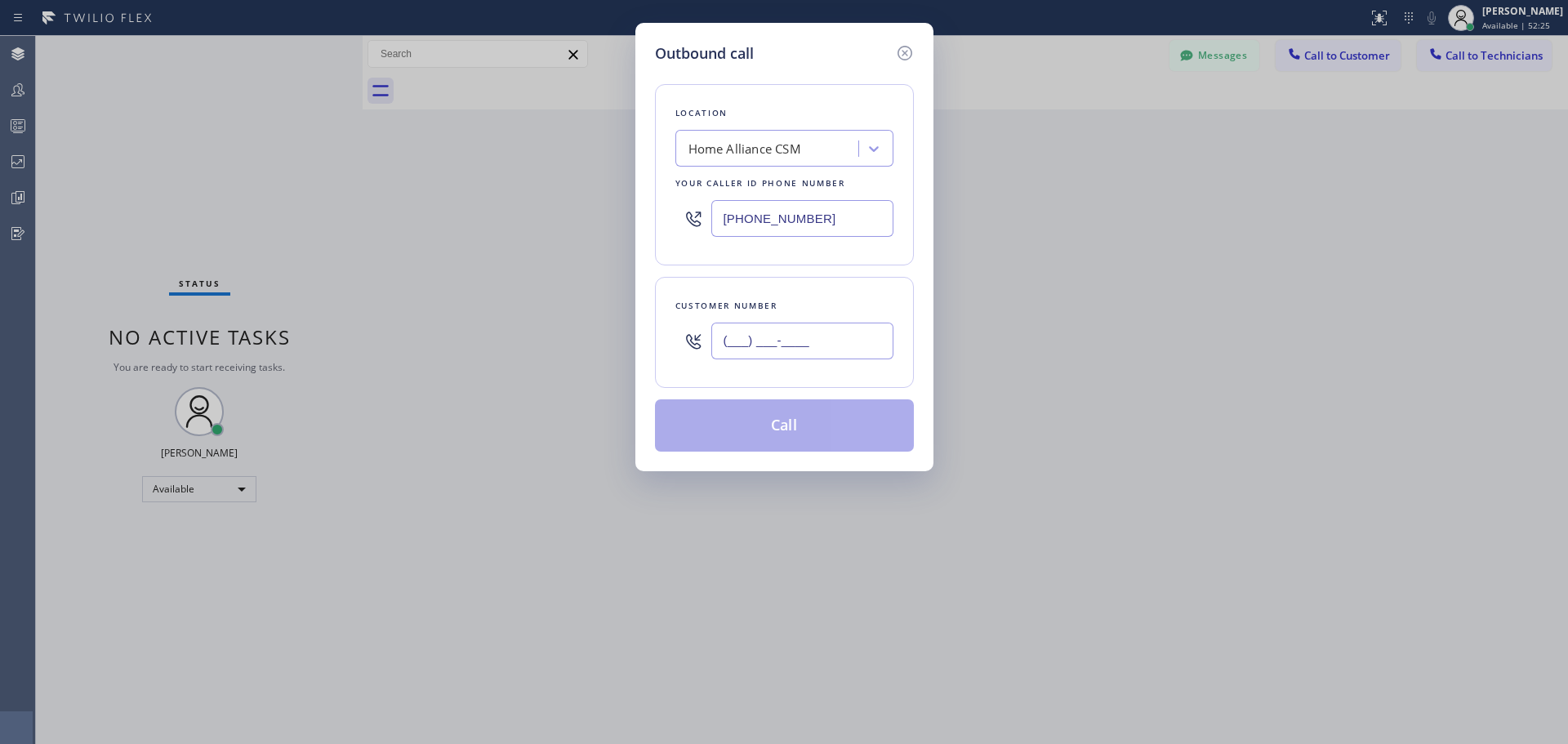
click at [791, 346] on input "(___) ___-____" at bounding box center [803, 341] width 182 height 36
paste input "408) 750-6665"
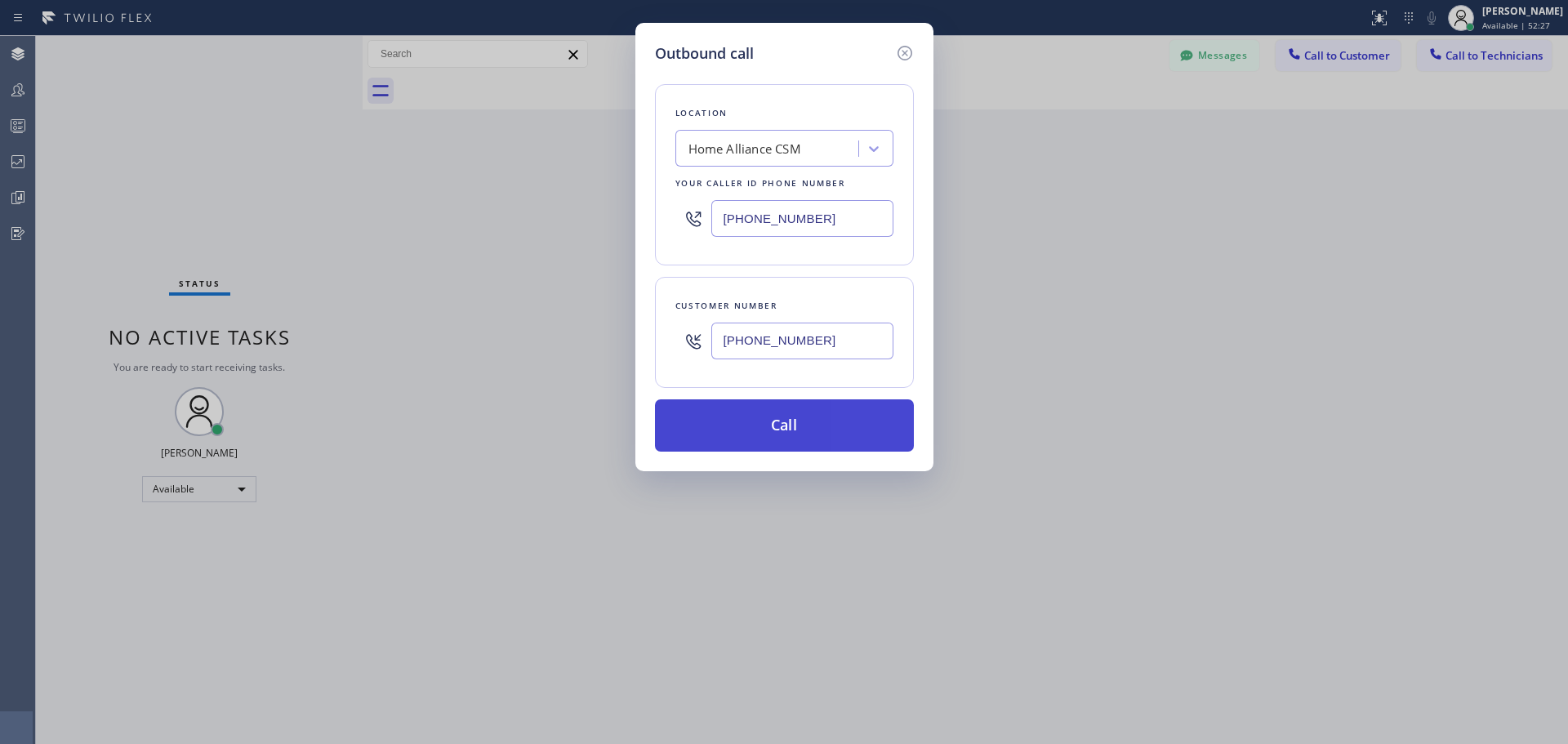
type input "[PHONE_NUMBER]"
click at [814, 421] on button "Call" at bounding box center [784, 426] width 259 height 52
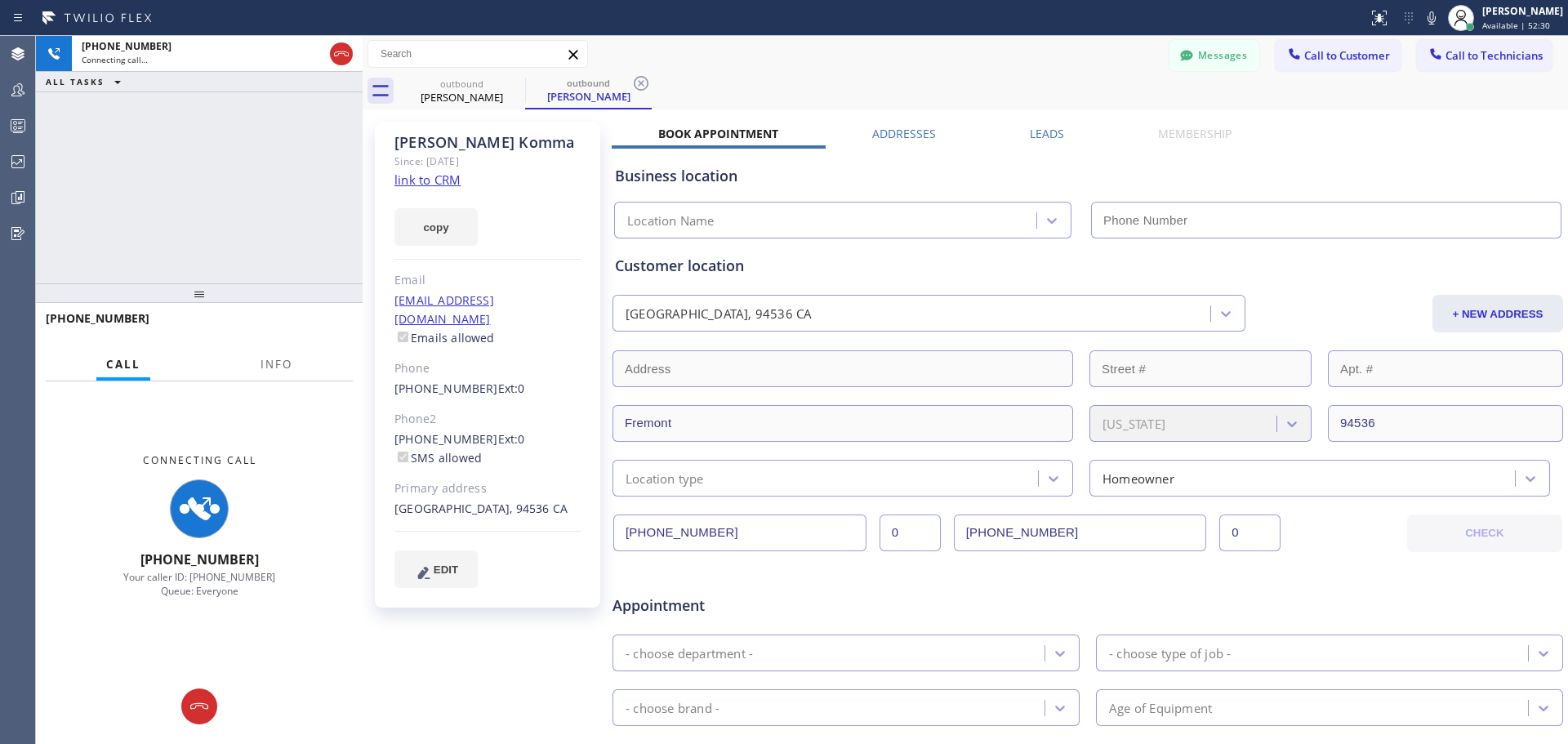
type input "[PHONE_NUMBER]"
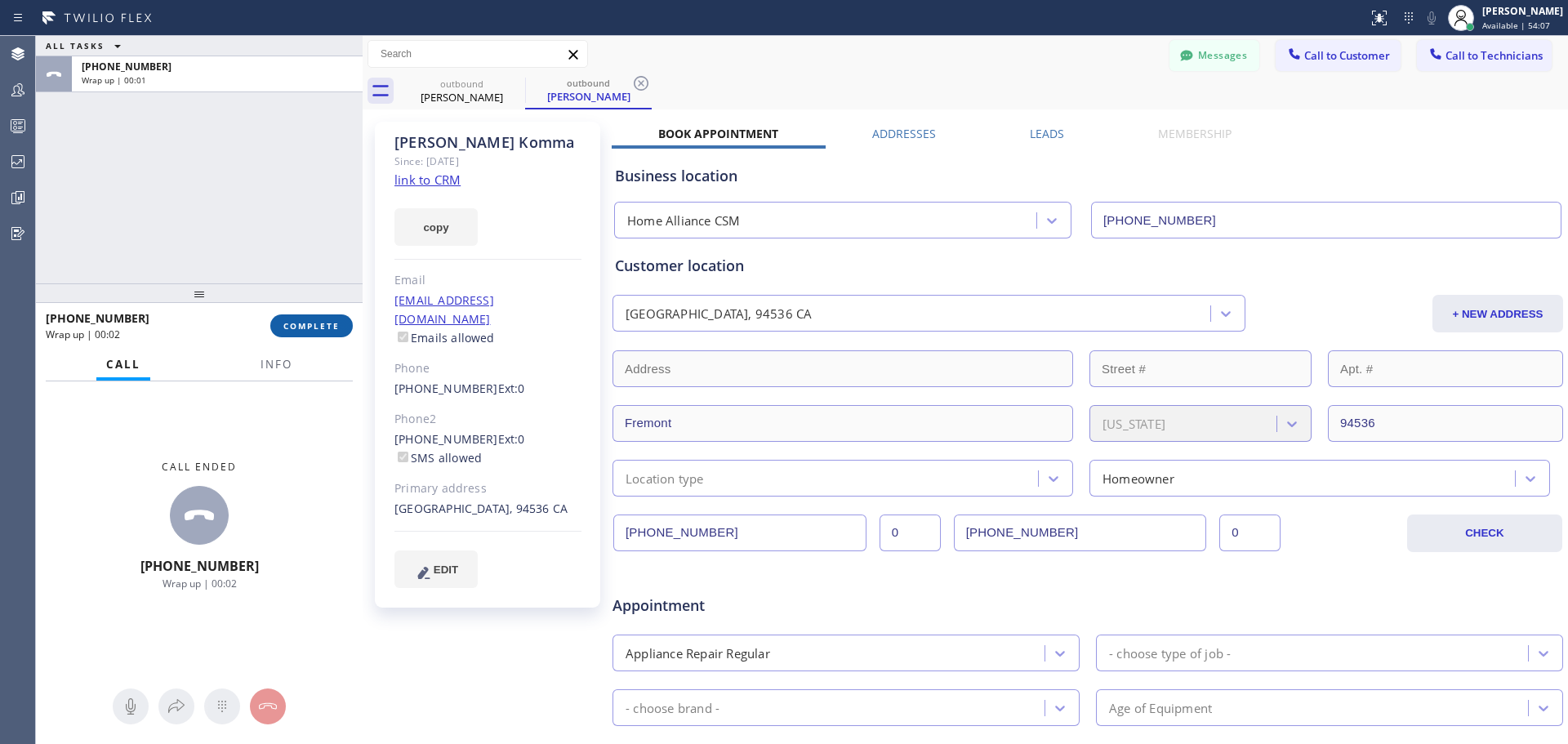
click at [304, 331] on span "COMPLETE" at bounding box center [311, 325] width 56 height 11
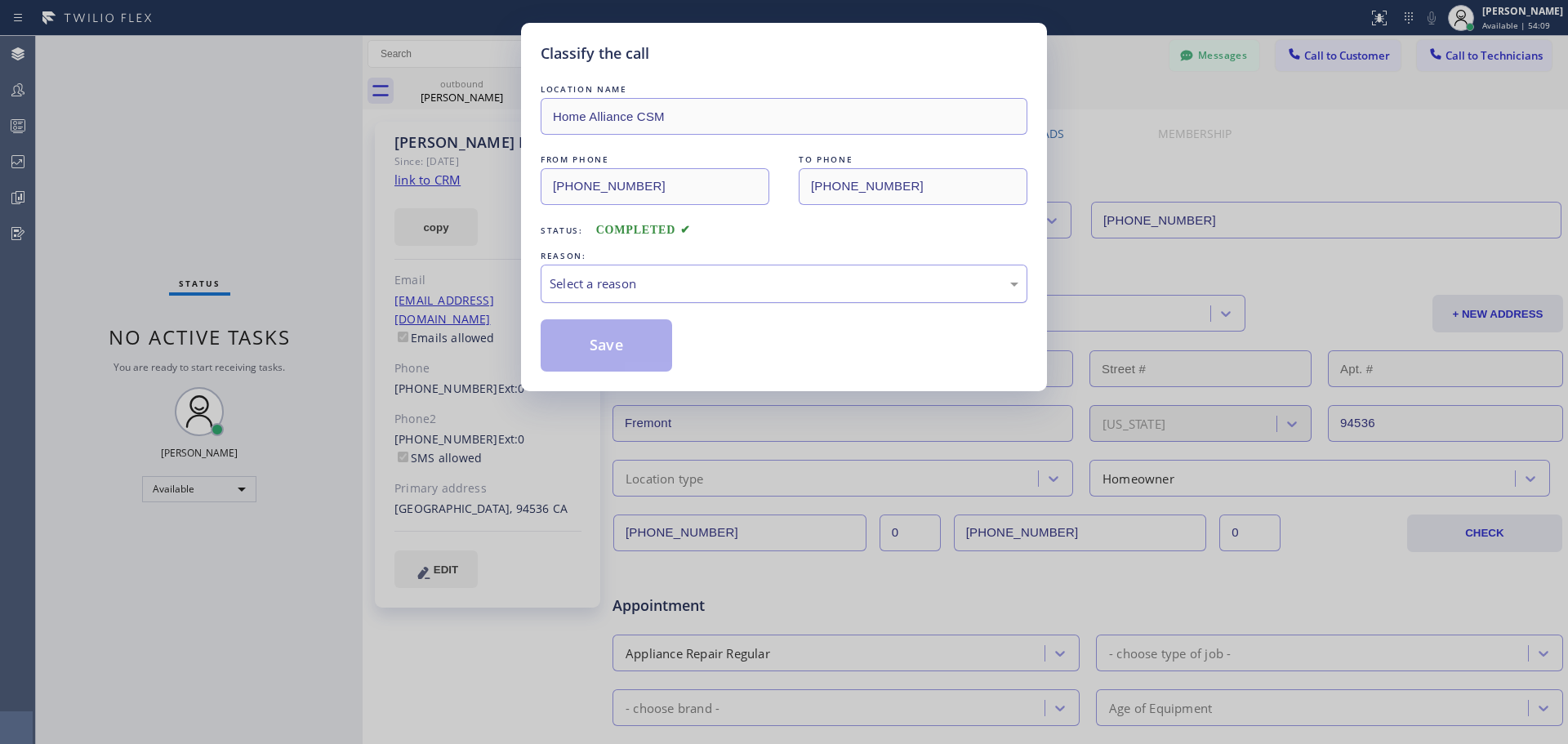
click at [611, 270] on div "Select a reason" at bounding box center [784, 284] width 487 height 38
click at [598, 356] on button "Save" at bounding box center [607, 345] width 132 height 52
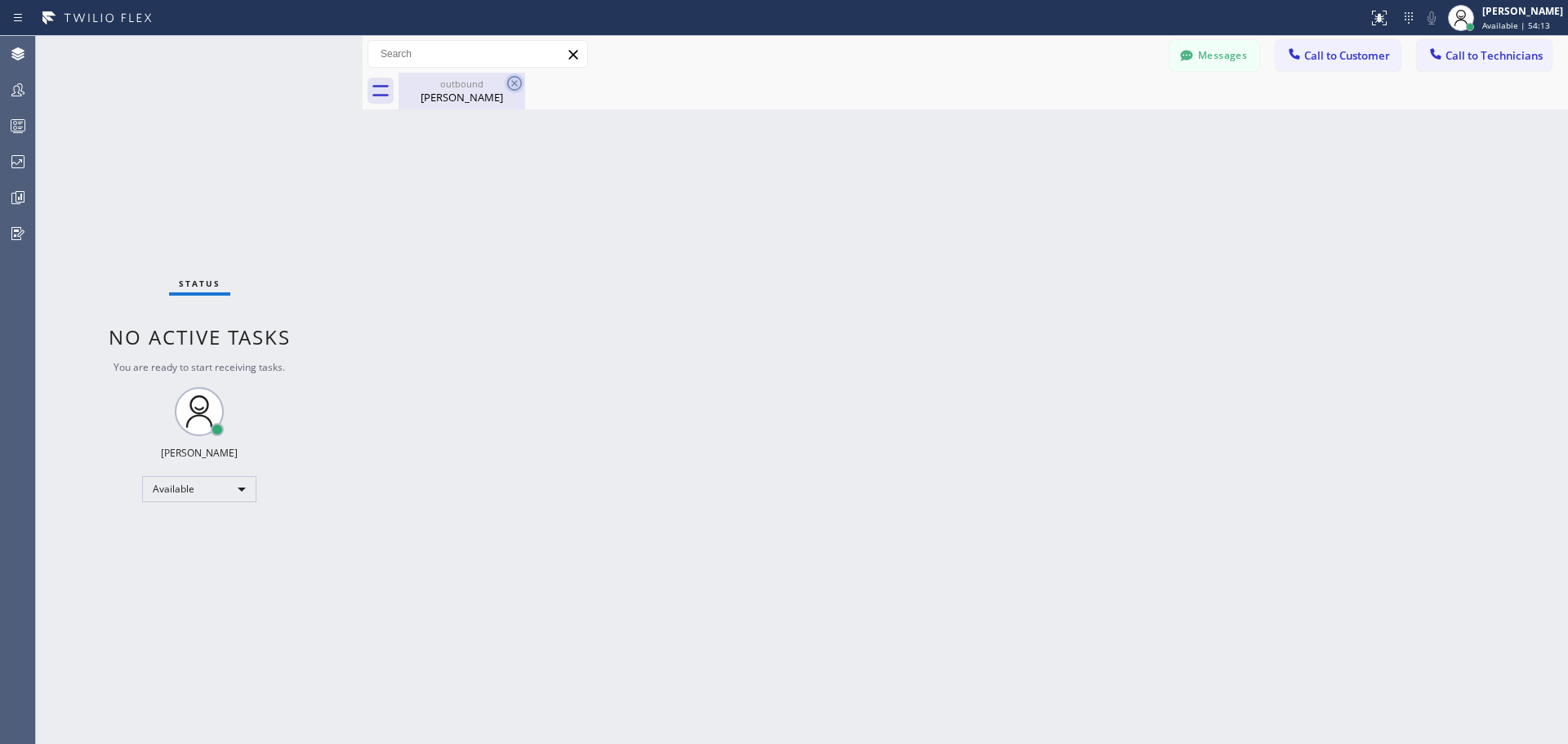
click at [511, 79] on icon at bounding box center [514, 83] width 20 height 20
click at [517, 82] on icon at bounding box center [514, 83] width 15 height 15
click at [457, 92] on div "[PERSON_NAME]" at bounding box center [462, 97] width 123 height 15
